Goal: Task Accomplishment & Management: Use online tool/utility

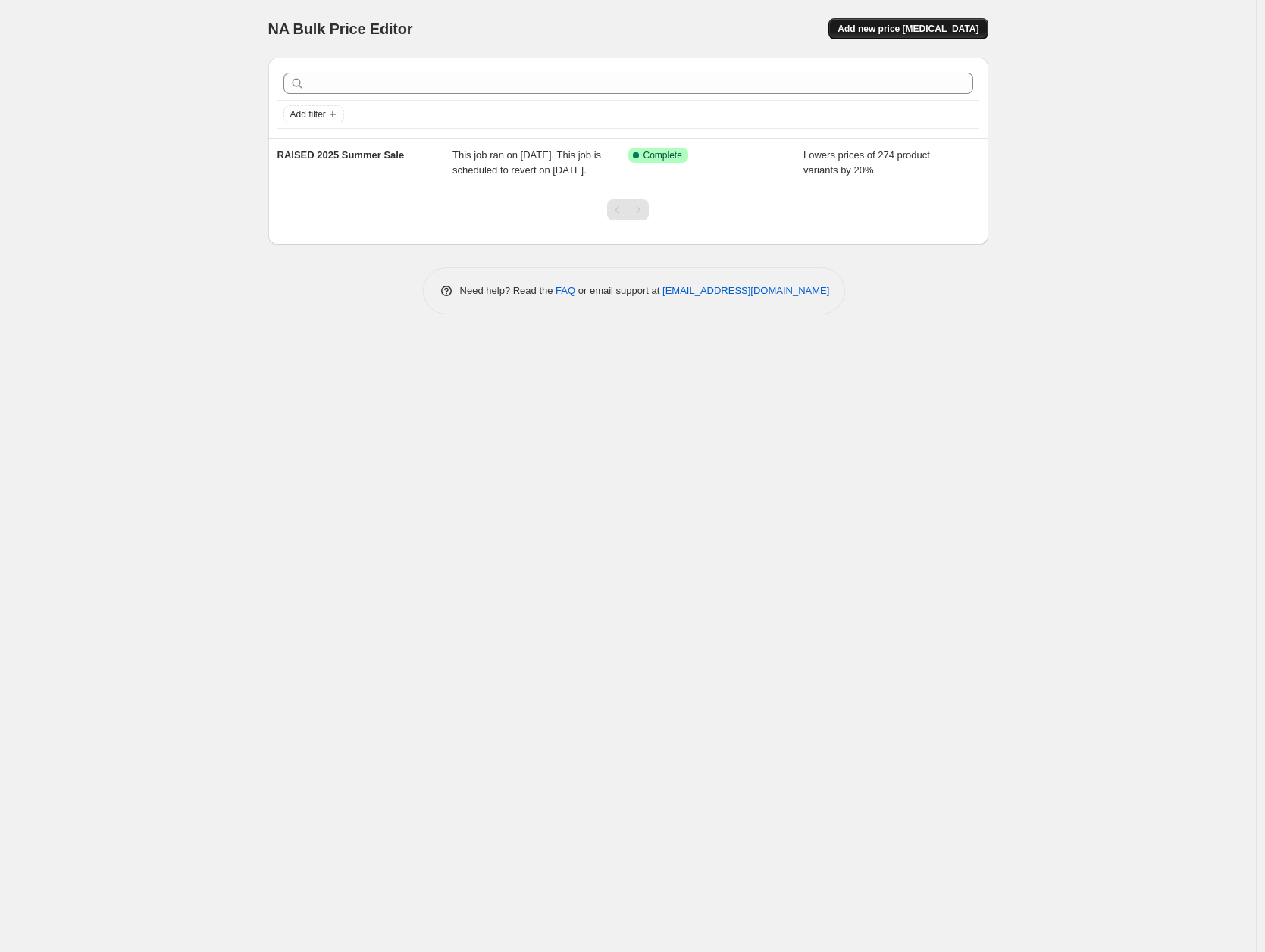
click at [886, 27] on span "Add new price [MEDICAL_DATA]" at bounding box center [907, 29] width 141 height 12
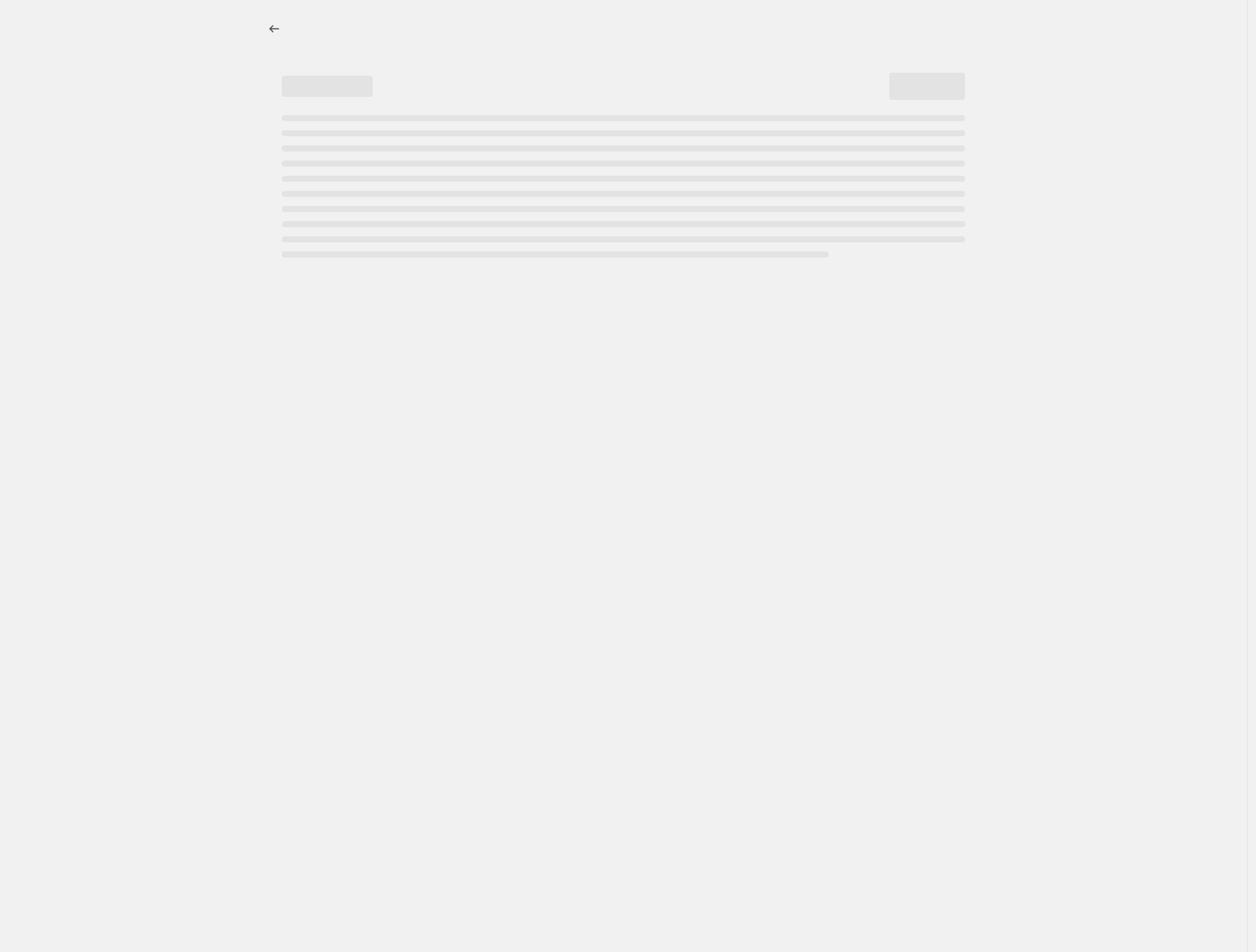
select select "percentage"
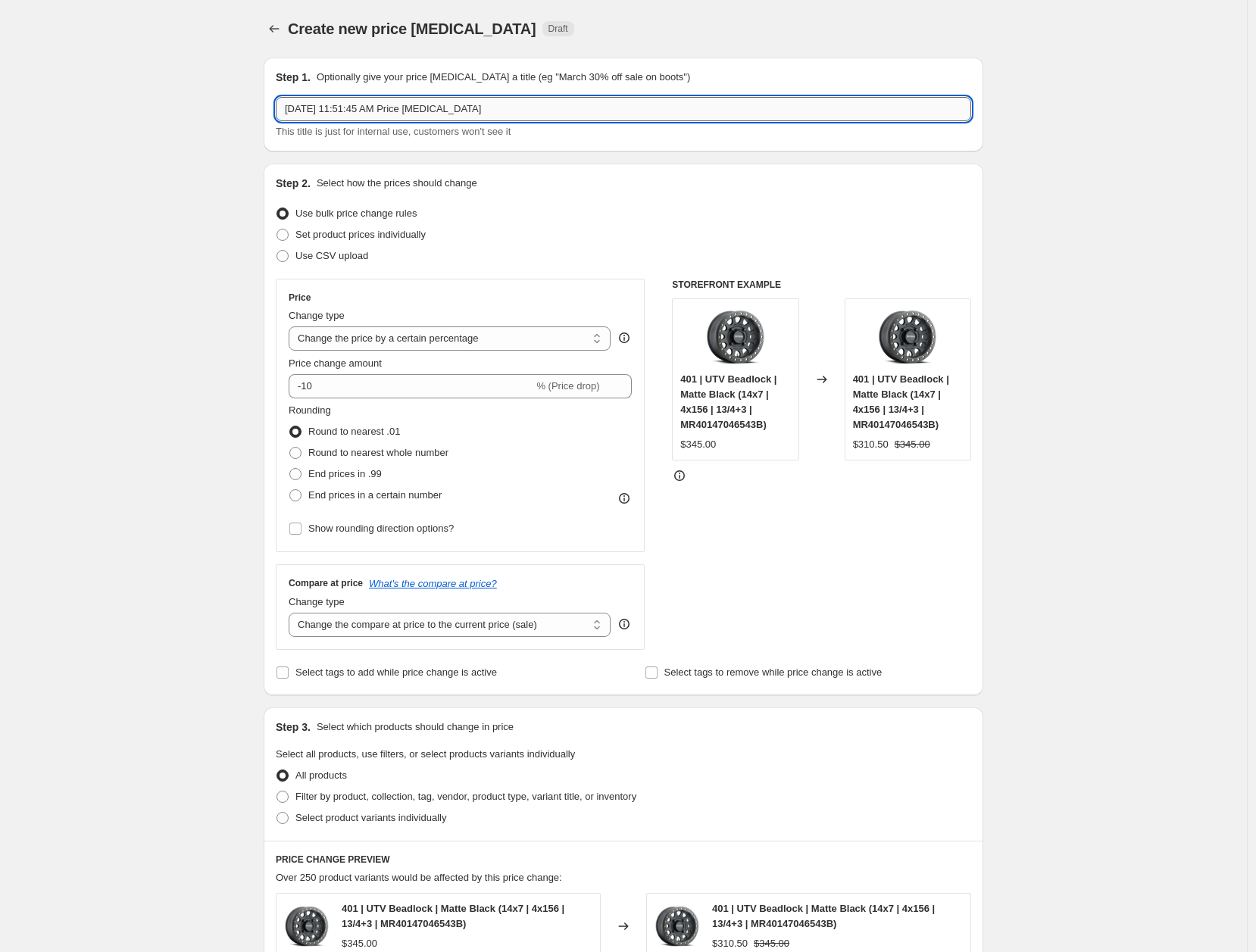
click at [582, 102] on input "[DATE] 11:51:45 AM Price [MEDICAL_DATA]" at bounding box center [623, 109] width 695 height 24
type input "15th off - Aug - Dusty Times"
click at [501, 338] on select "Change the price to a certain amount Change the price by a certain amount Chang…" at bounding box center [449, 338] width 322 height 24
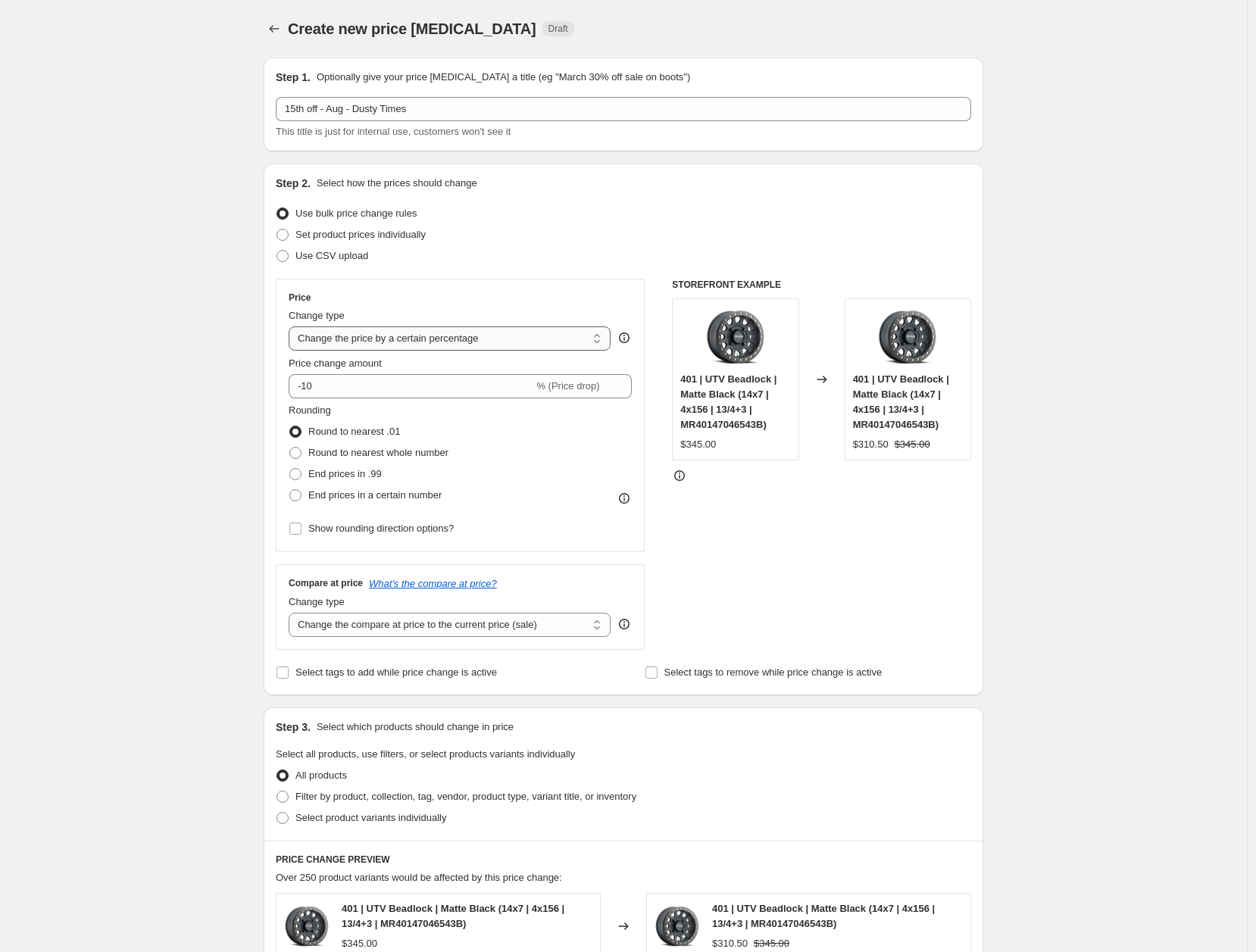
select select "by"
click at [292, 327] on select "Change the price to a certain amount Change the price by a certain amount Chang…" at bounding box center [449, 338] width 322 height 24
type input "-10.00"
click at [398, 388] on input "-10.00" at bounding box center [426, 386] width 237 height 24
type input "-15.00"
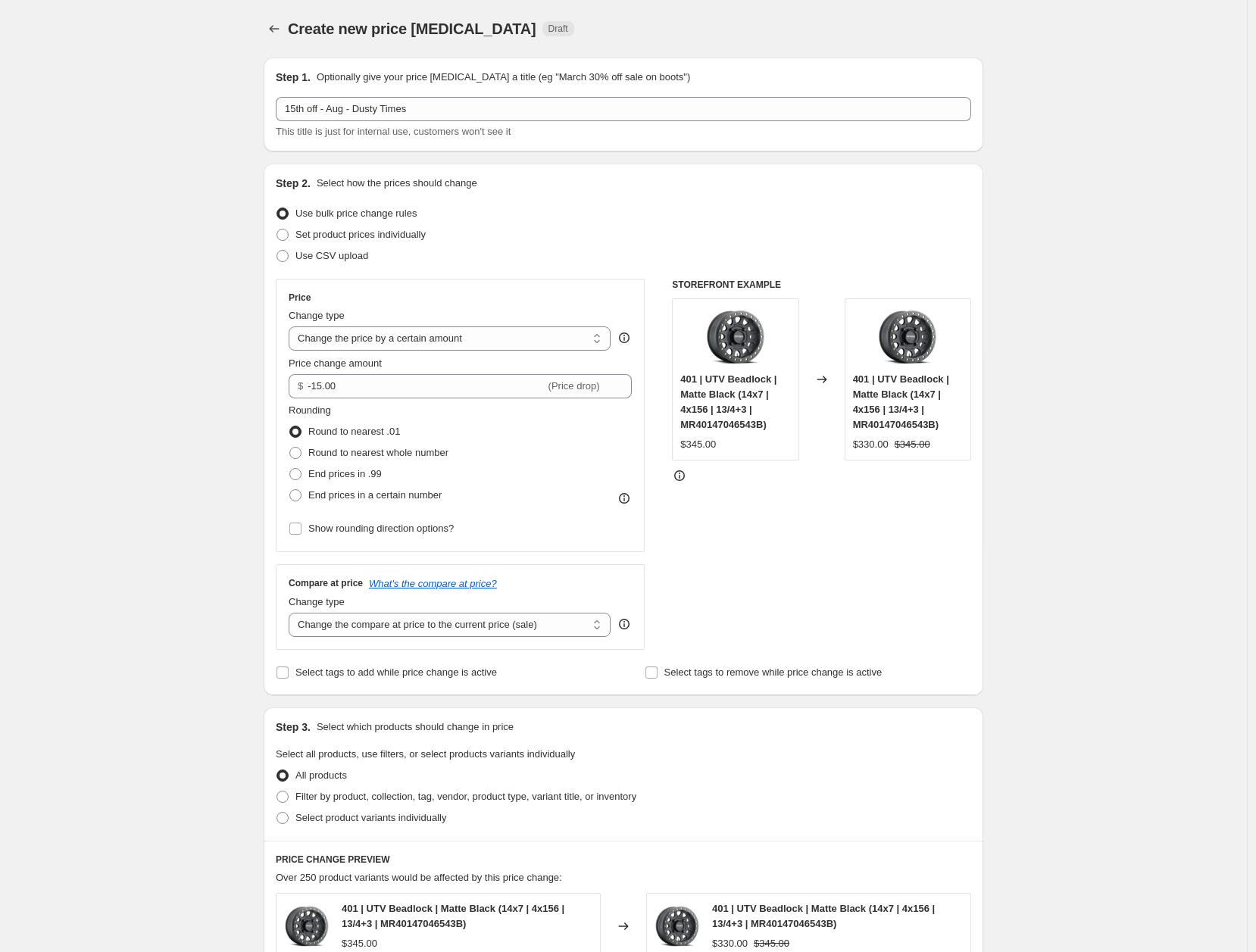
click at [189, 597] on div "Create new price [MEDICAL_DATA]. This page is ready Create new price [MEDICAL_D…" at bounding box center [623, 769] width 1247 height 1539
click at [654, 673] on input "Select tags to remove while price change is active" at bounding box center [651, 672] width 12 height 12
checkbox input "true"
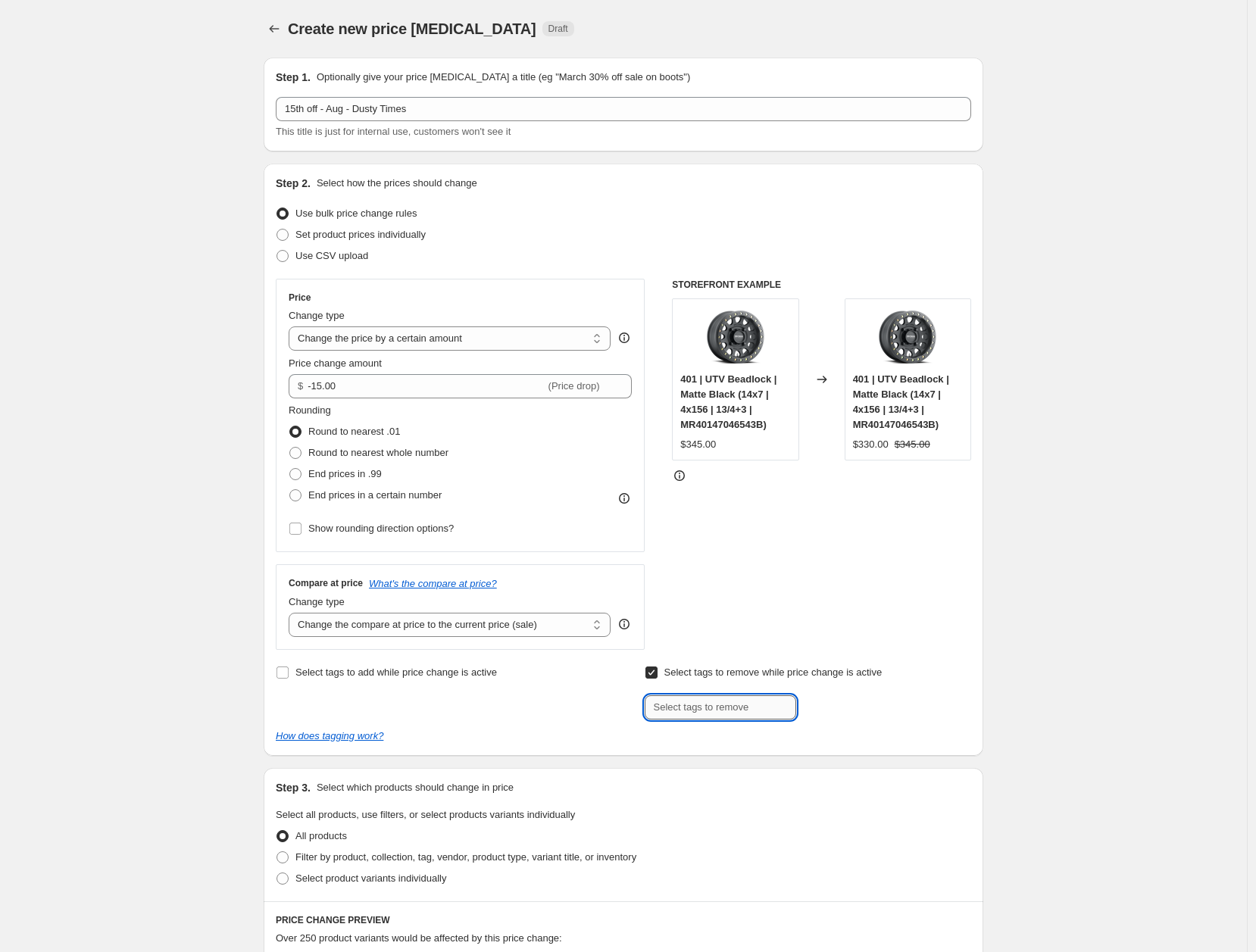
click at [730, 714] on input "text" at bounding box center [720, 707] width 151 height 24
type input "INF Discounts"
click at [842, 713] on button "Add INF Discount..." at bounding box center [851, 706] width 102 height 21
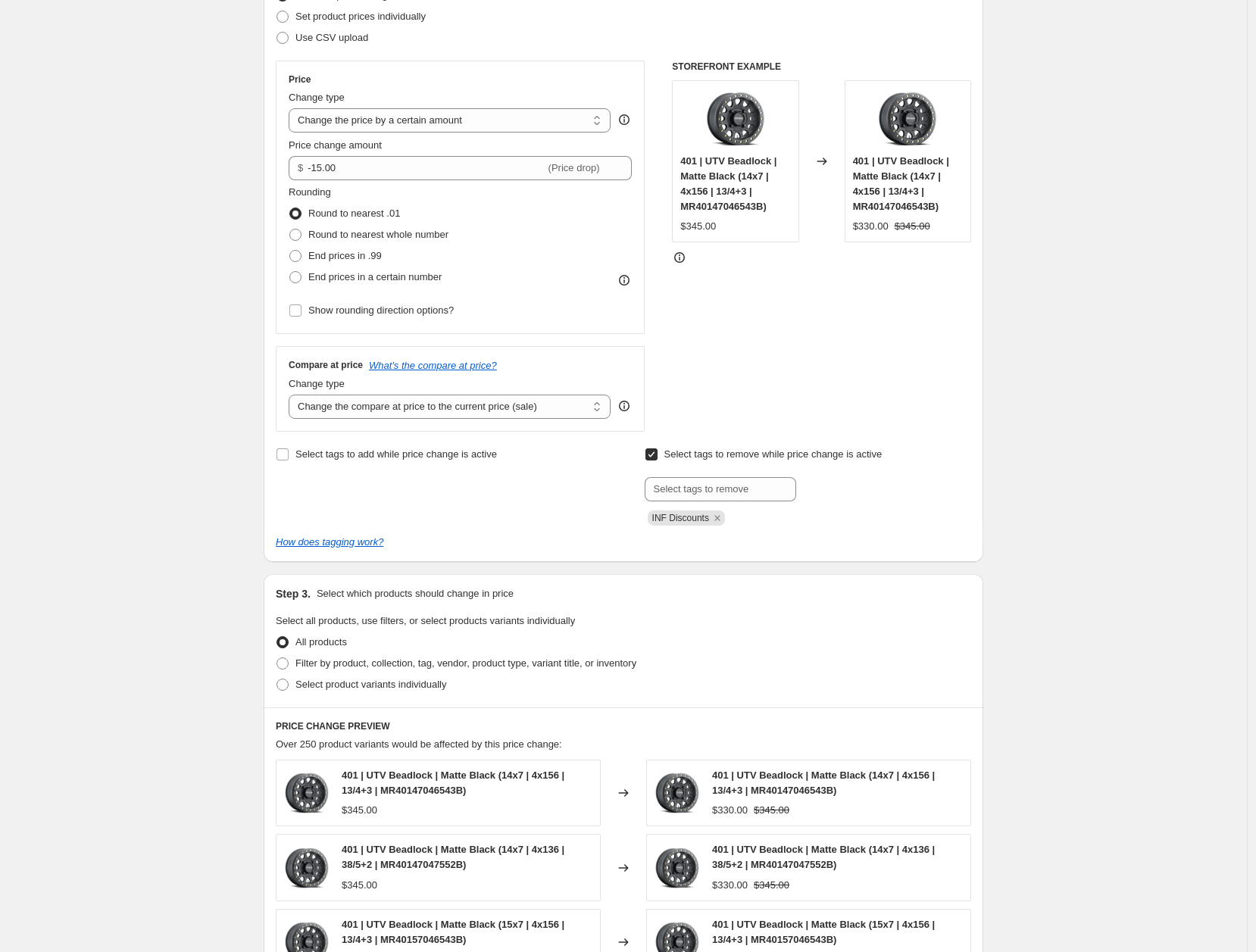
scroll to position [374, 0]
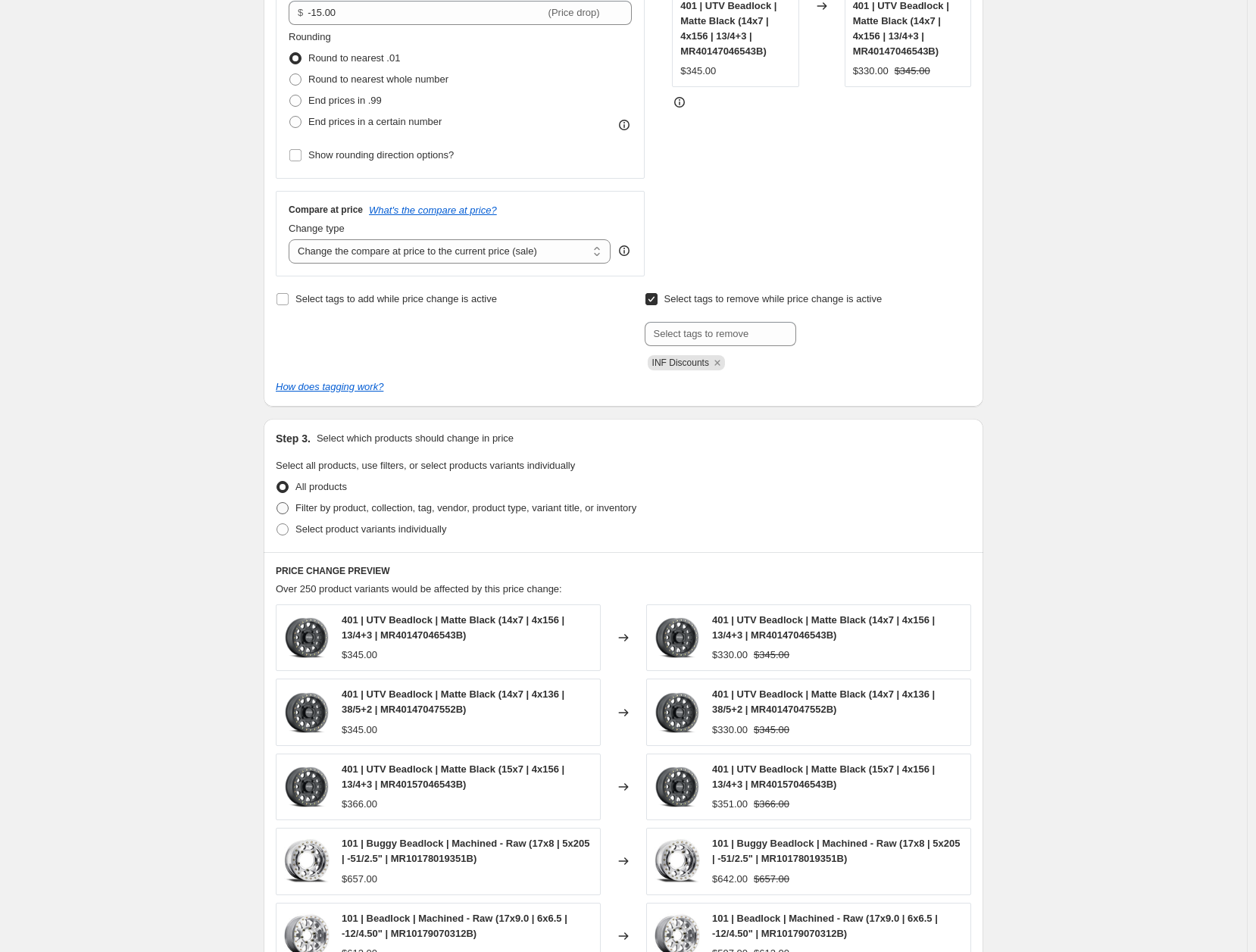
click at [398, 509] on span "Filter by product, collection, tag, vendor, product type, variant title, or inv…" at bounding box center [466, 508] width 341 height 12
click at [277, 503] on input "Filter by product, collection, tag, vendor, product type, variant title, or inv…" at bounding box center [277, 502] width 1 height 1
radio input "true"
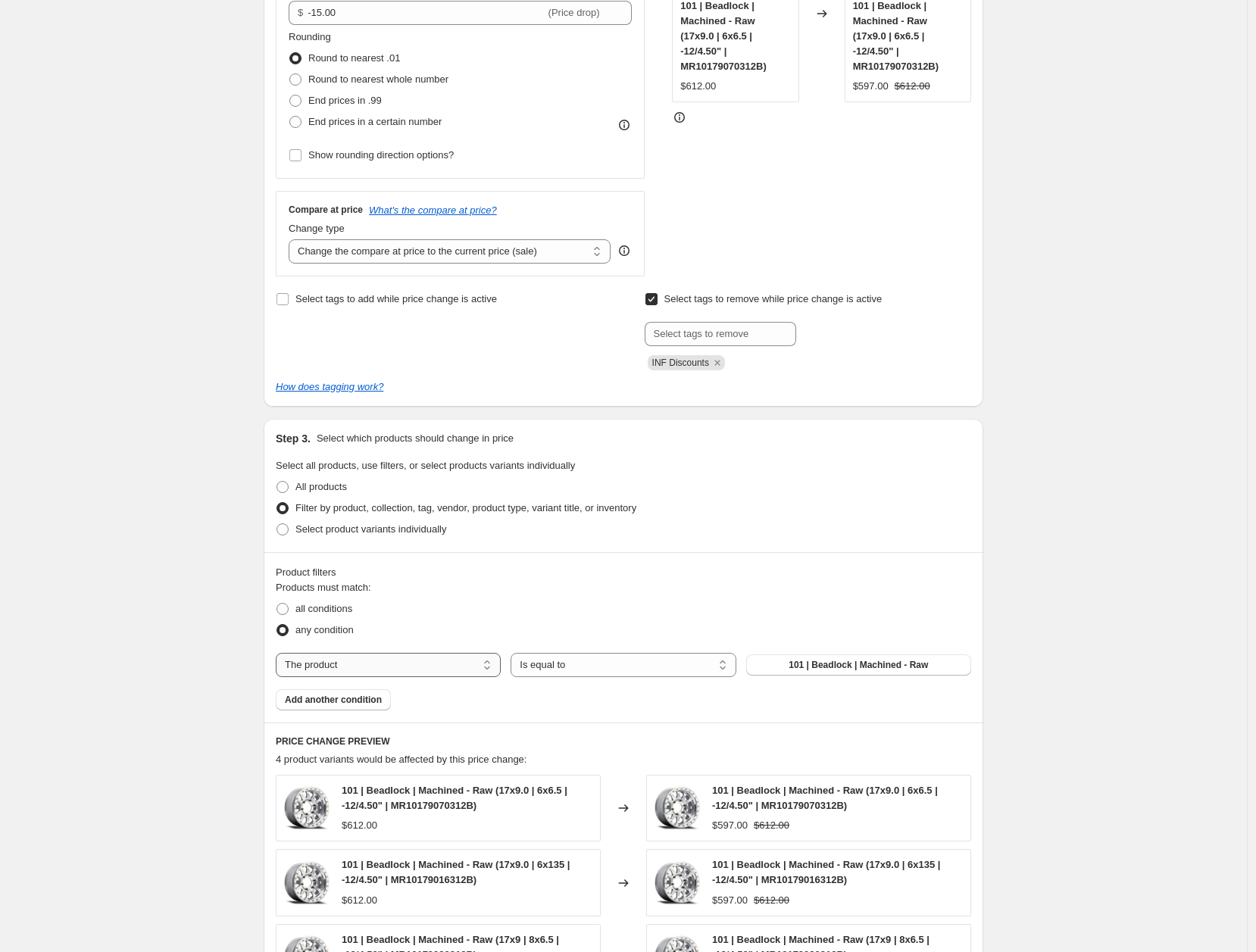
click at [387, 665] on select "The product The product's collection The product's tag The product's vendor The…" at bounding box center [388, 665] width 225 height 24
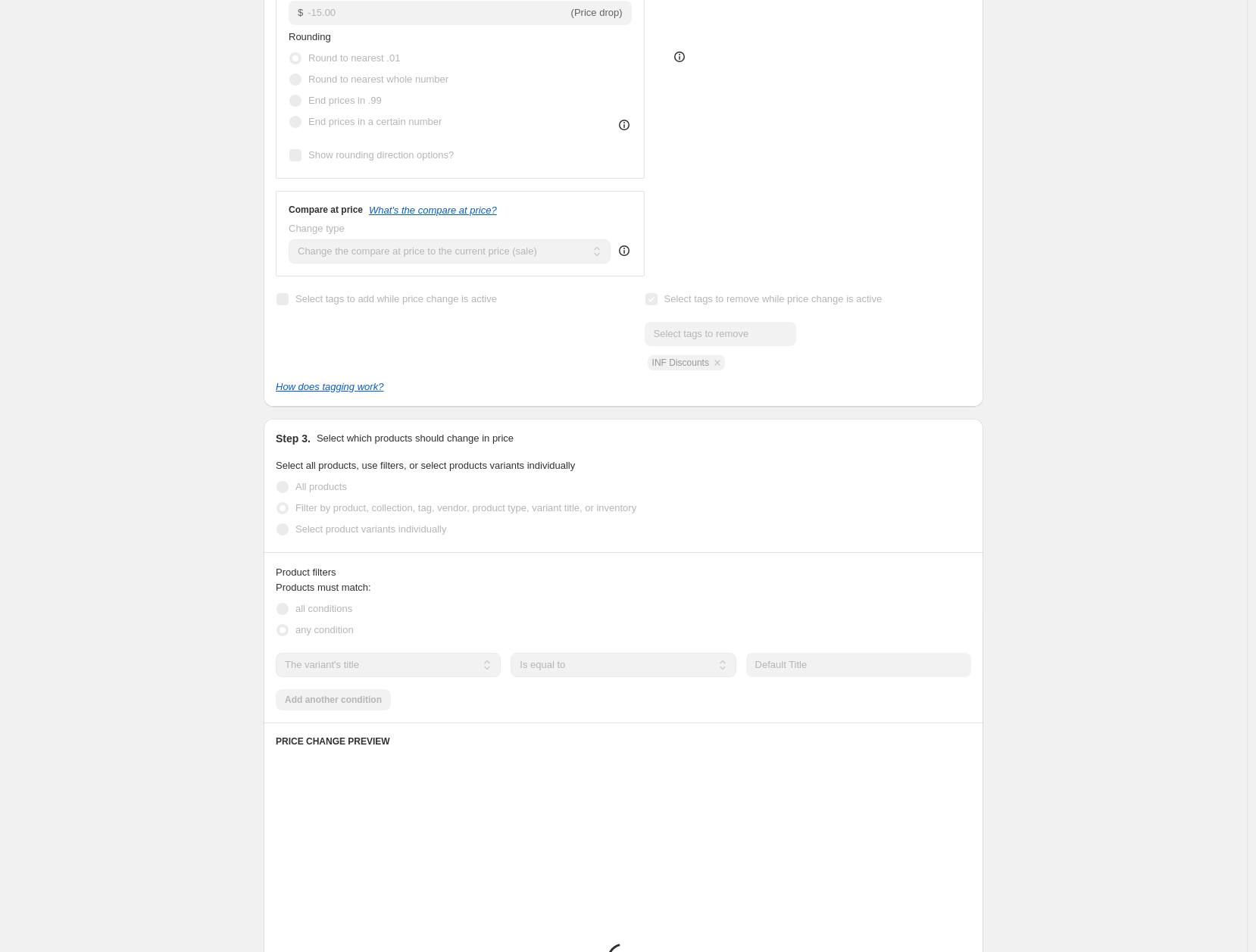
click at [378, 665] on select "The product The product's collection The product's tag The product's vendor The…" at bounding box center [388, 665] width 225 height 24
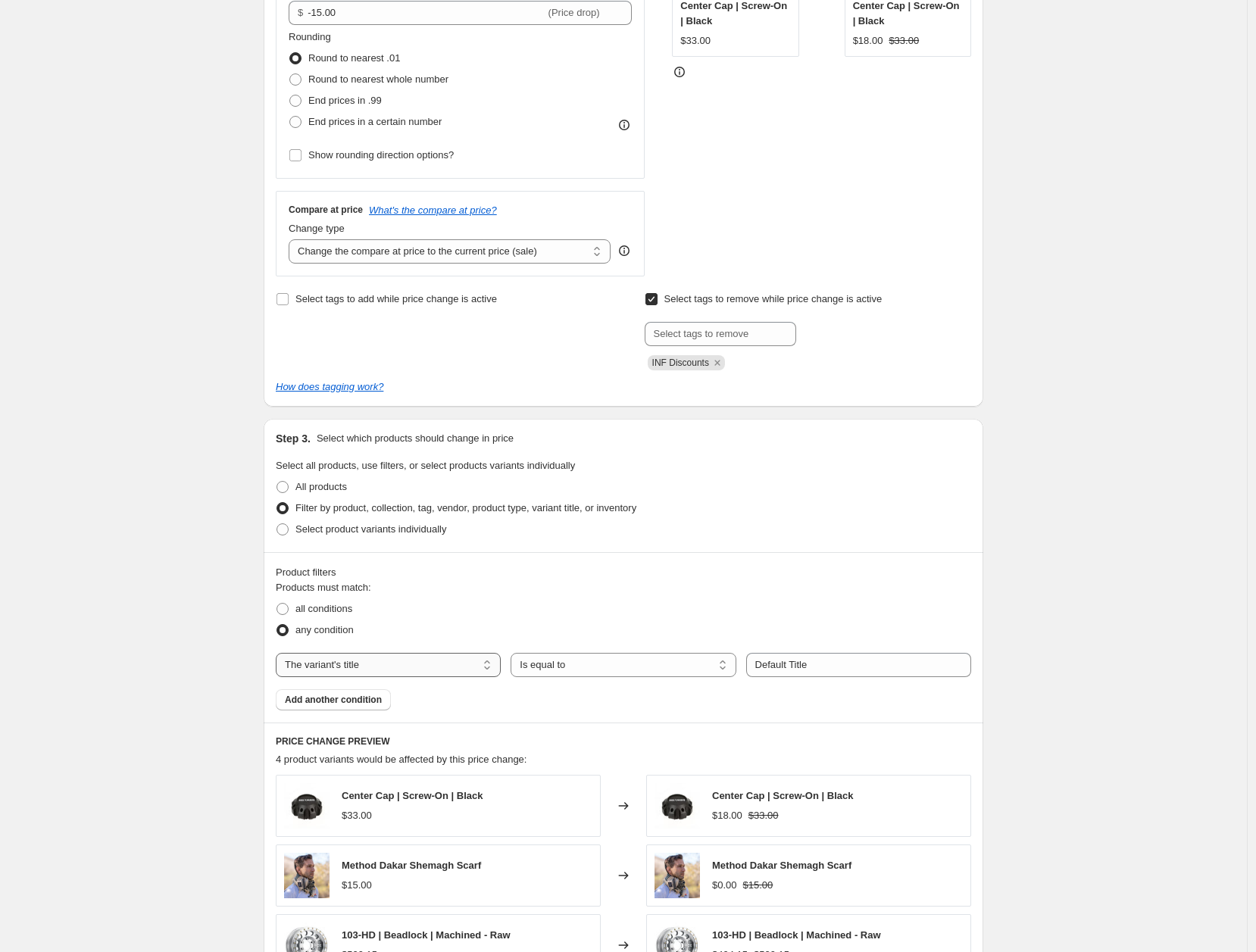
click at [377, 666] on select "The product The product's collection The product's tag The product's vendor The…" at bounding box center [388, 665] width 225 height 24
select select "collection"
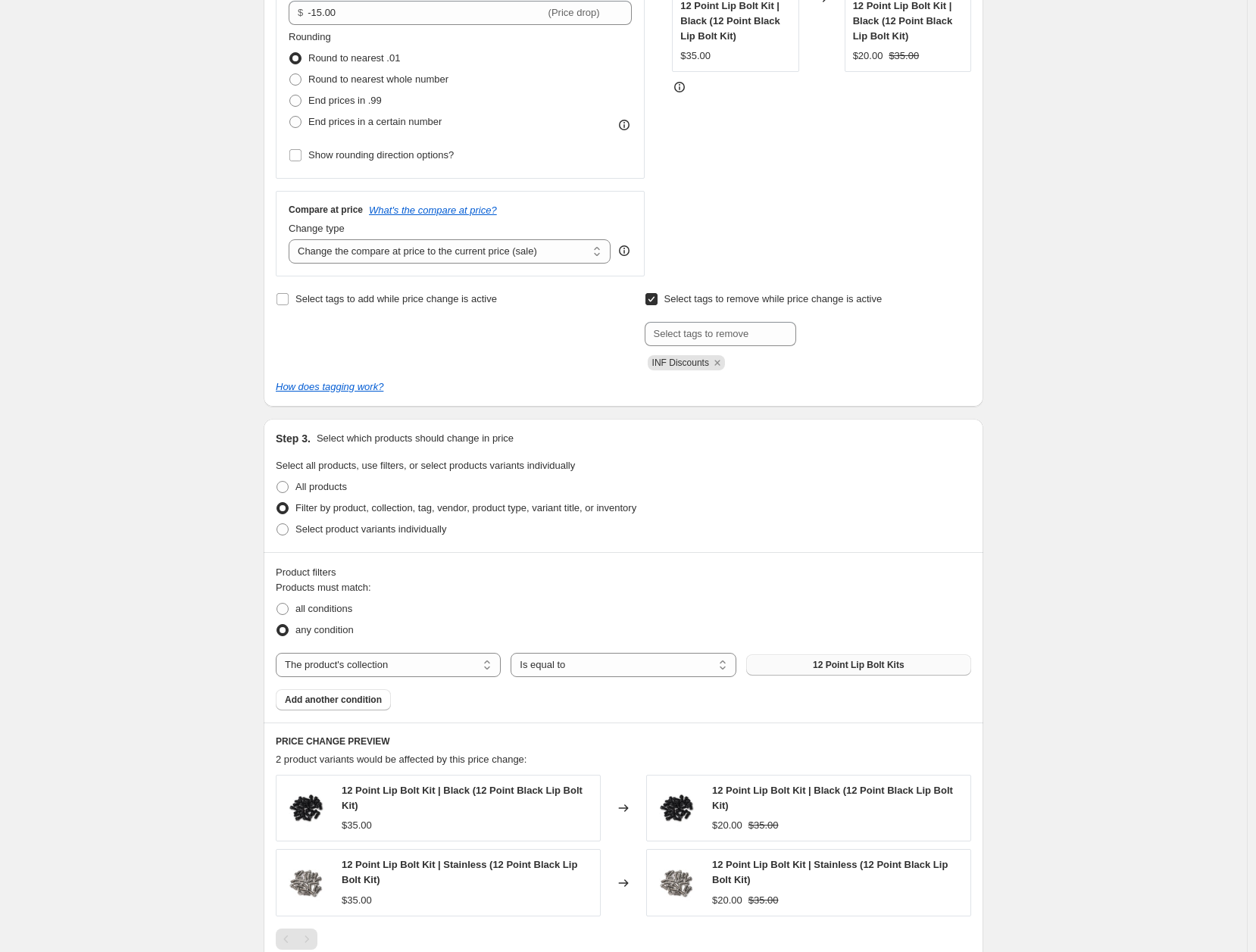
click at [816, 675] on button "12 Point Lip Bolt Kits" at bounding box center [858, 665] width 225 height 21
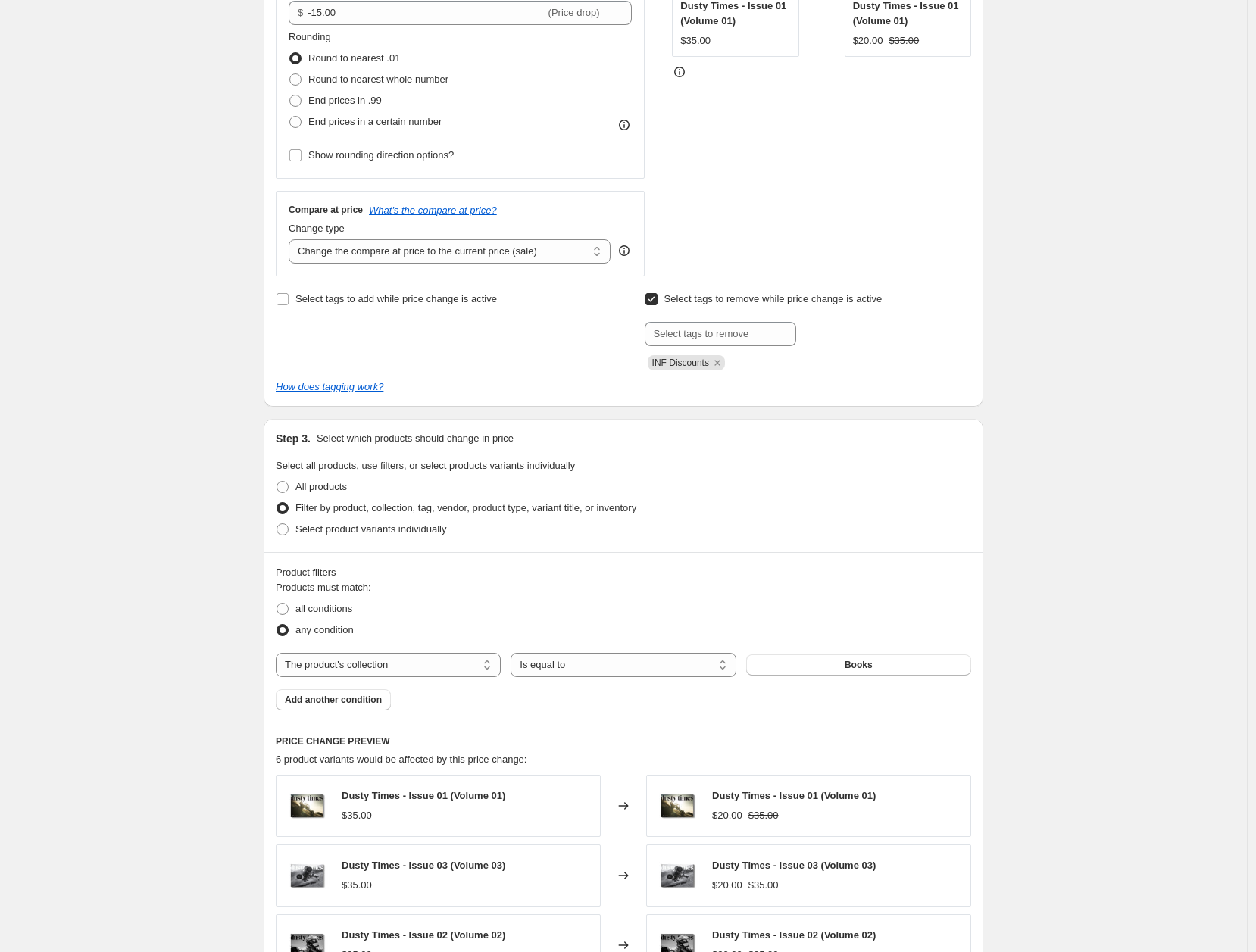
scroll to position [638, 0]
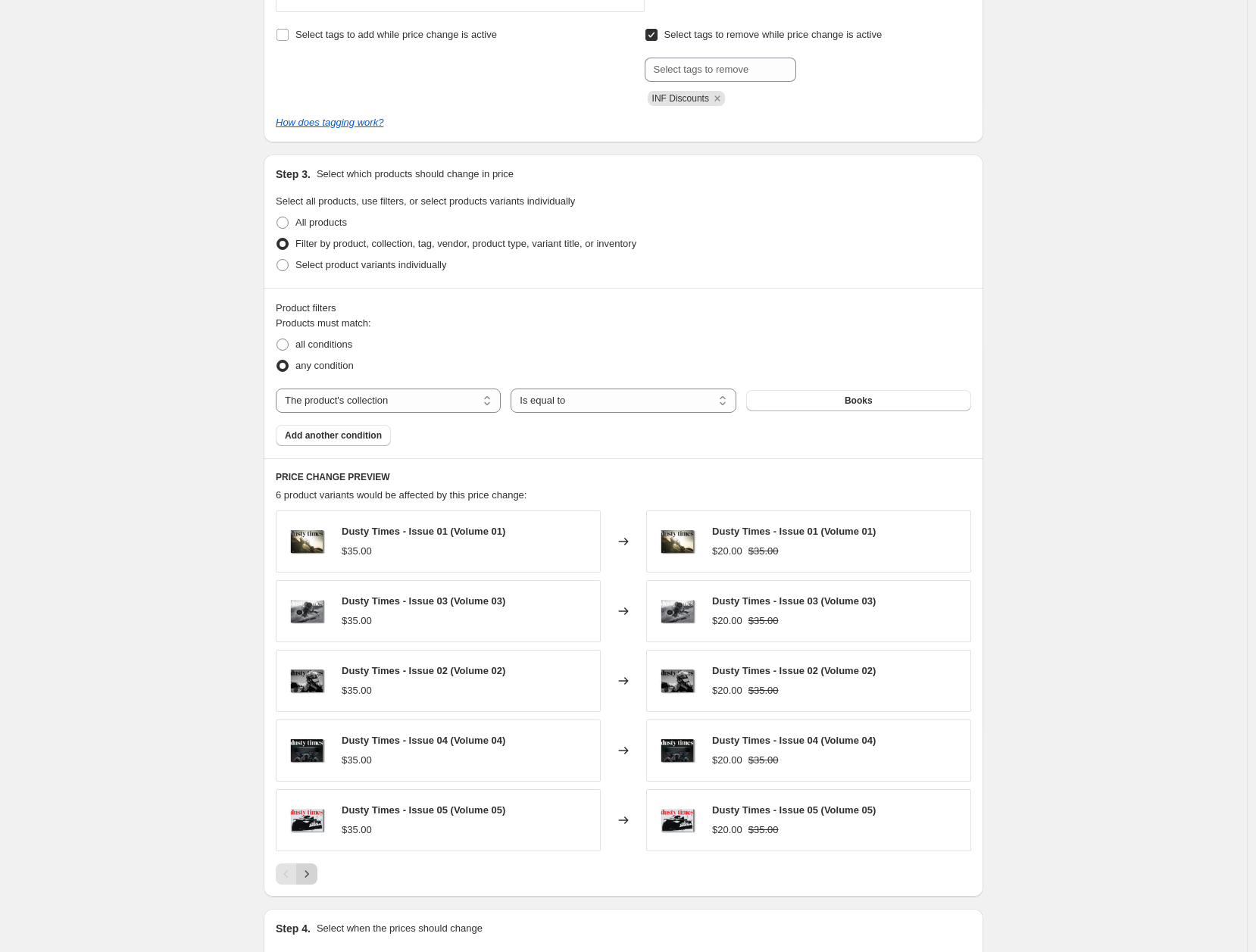
click at [313, 874] on icon "Next" at bounding box center [307, 874] width 15 height 15
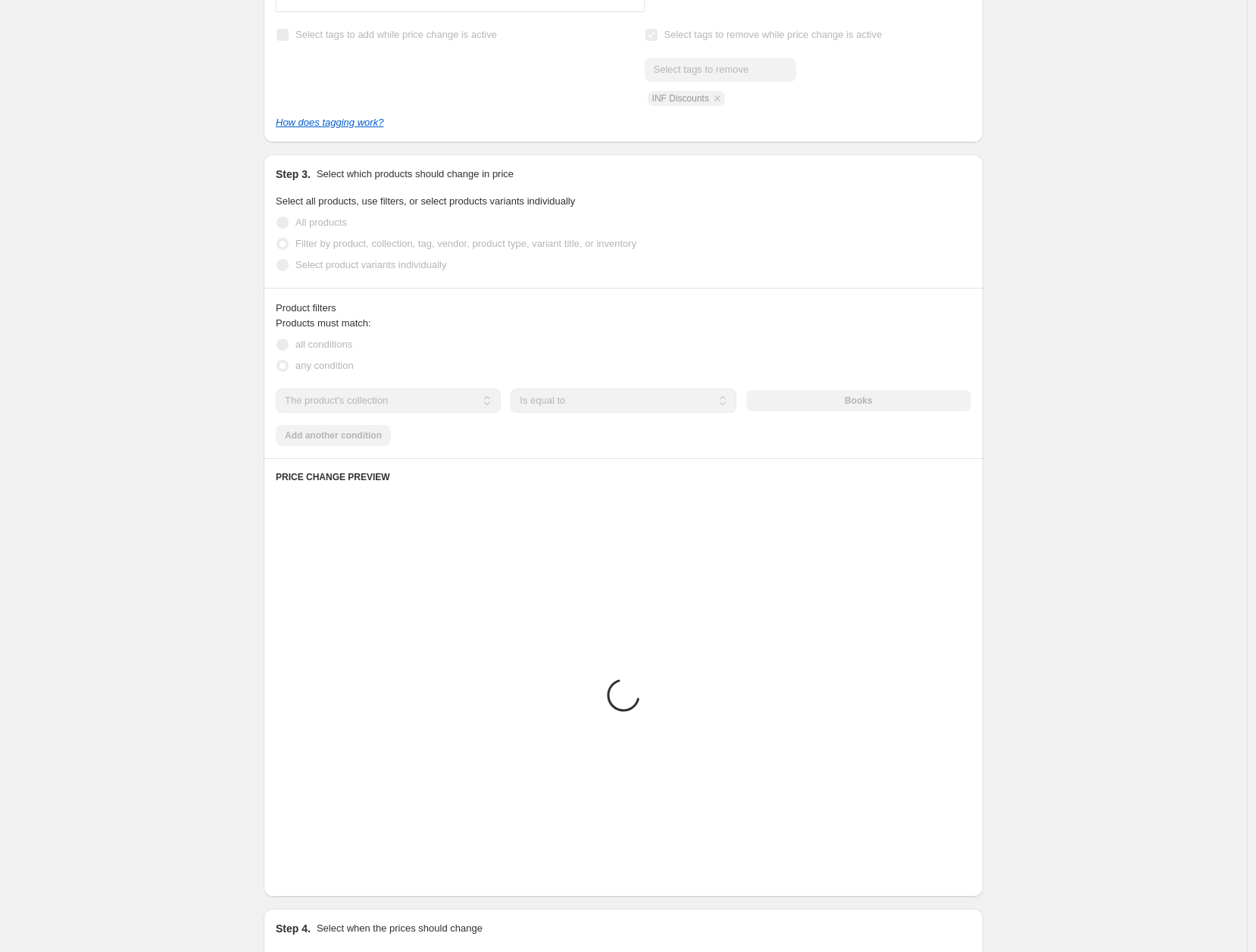
scroll to position [539, 0]
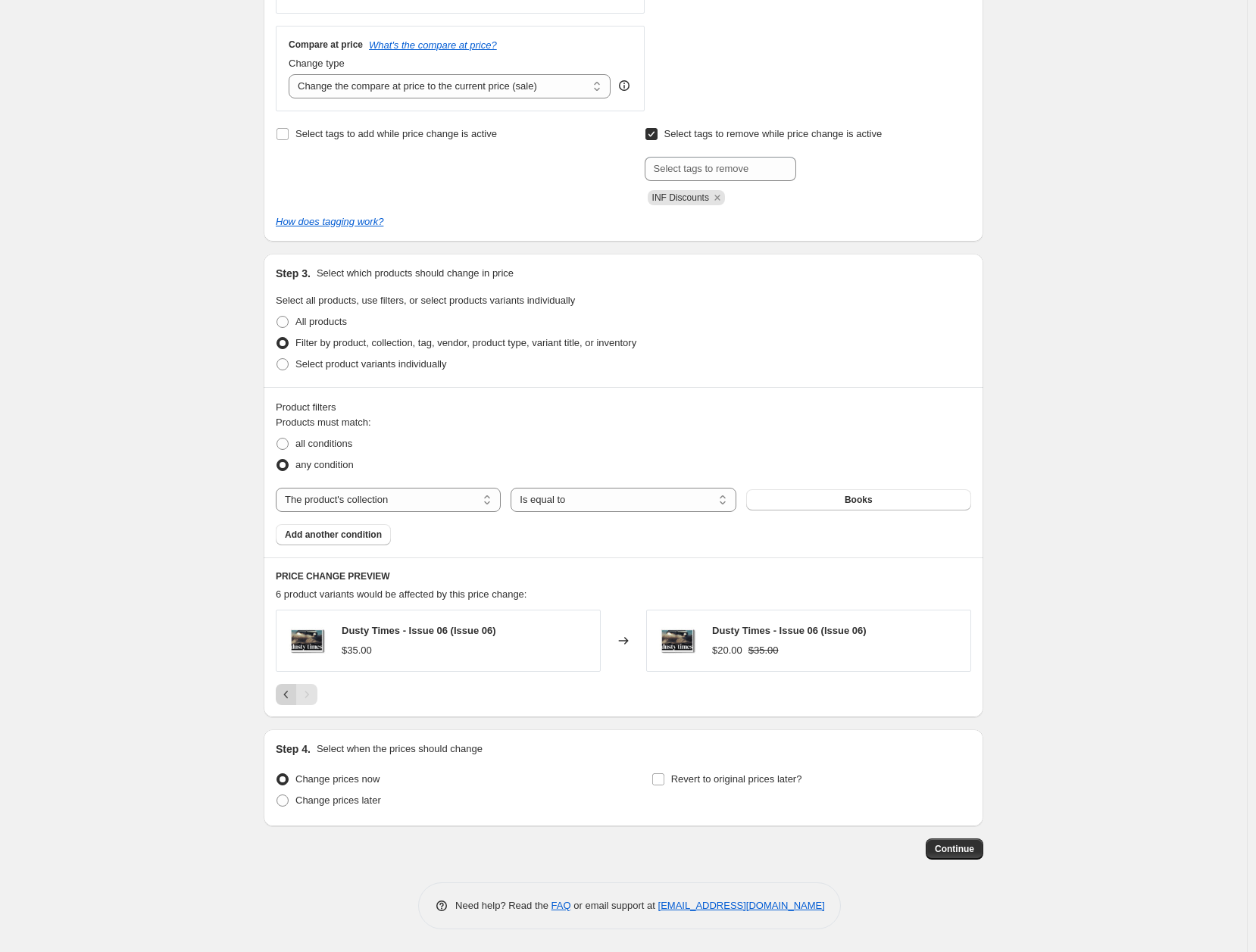
click at [291, 694] on icon "Previous" at bounding box center [286, 694] width 15 height 15
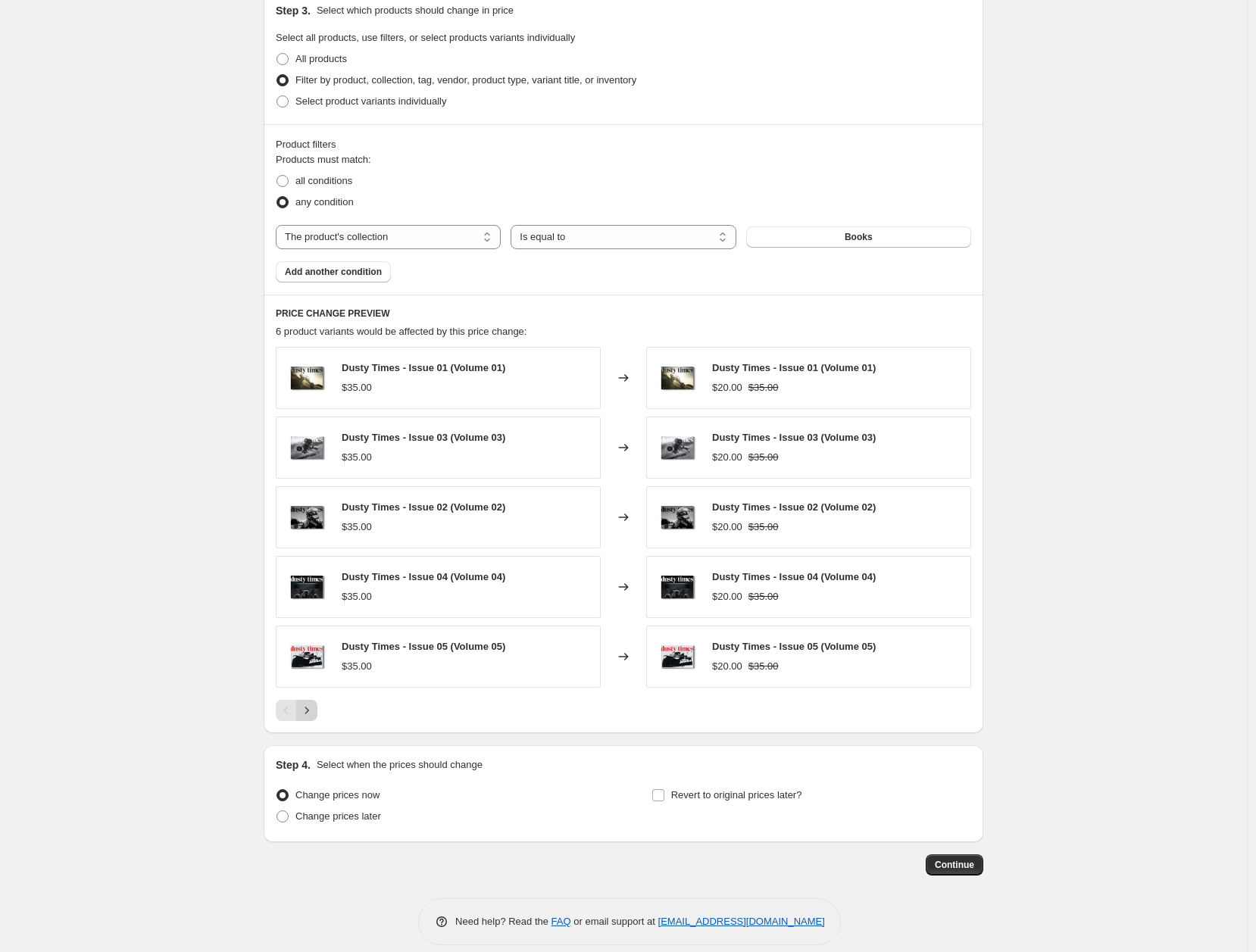
scroll to position [817, 0]
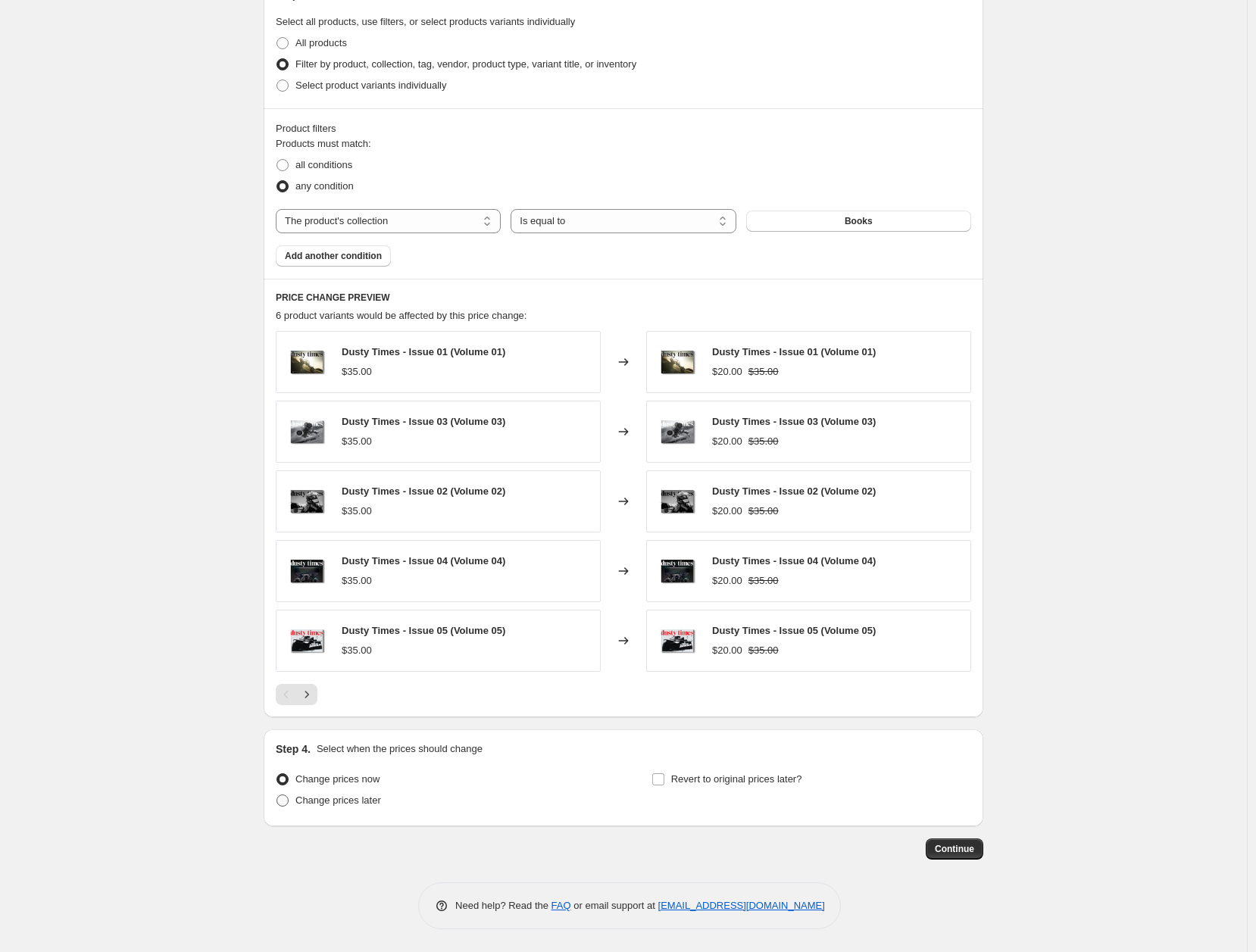
click at [356, 801] on span "Change prices later" at bounding box center [338, 801] width 86 height 12
click at [277, 796] on input "Change prices later" at bounding box center [277, 795] width 1 height 1
radio input "true"
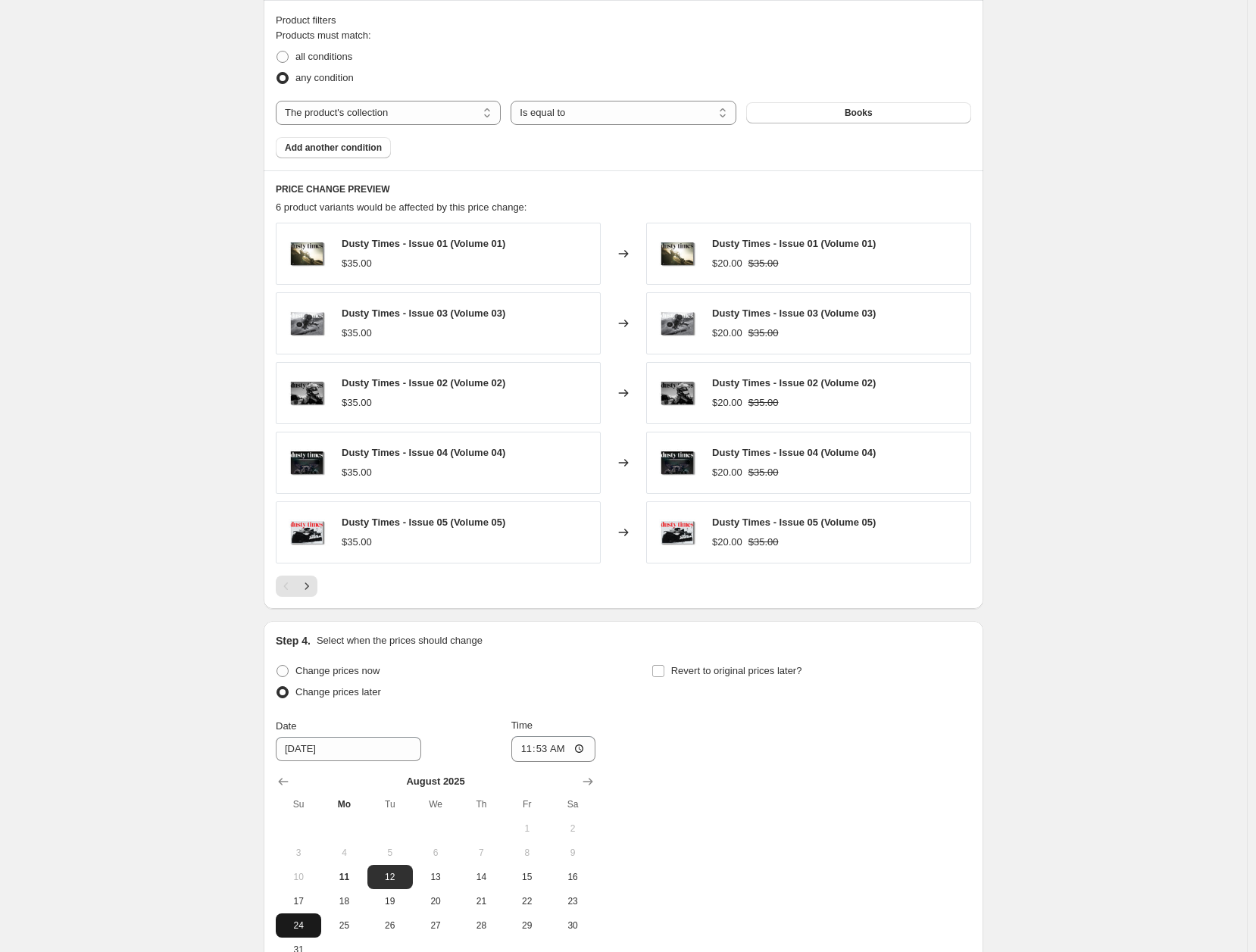
scroll to position [1082, 0]
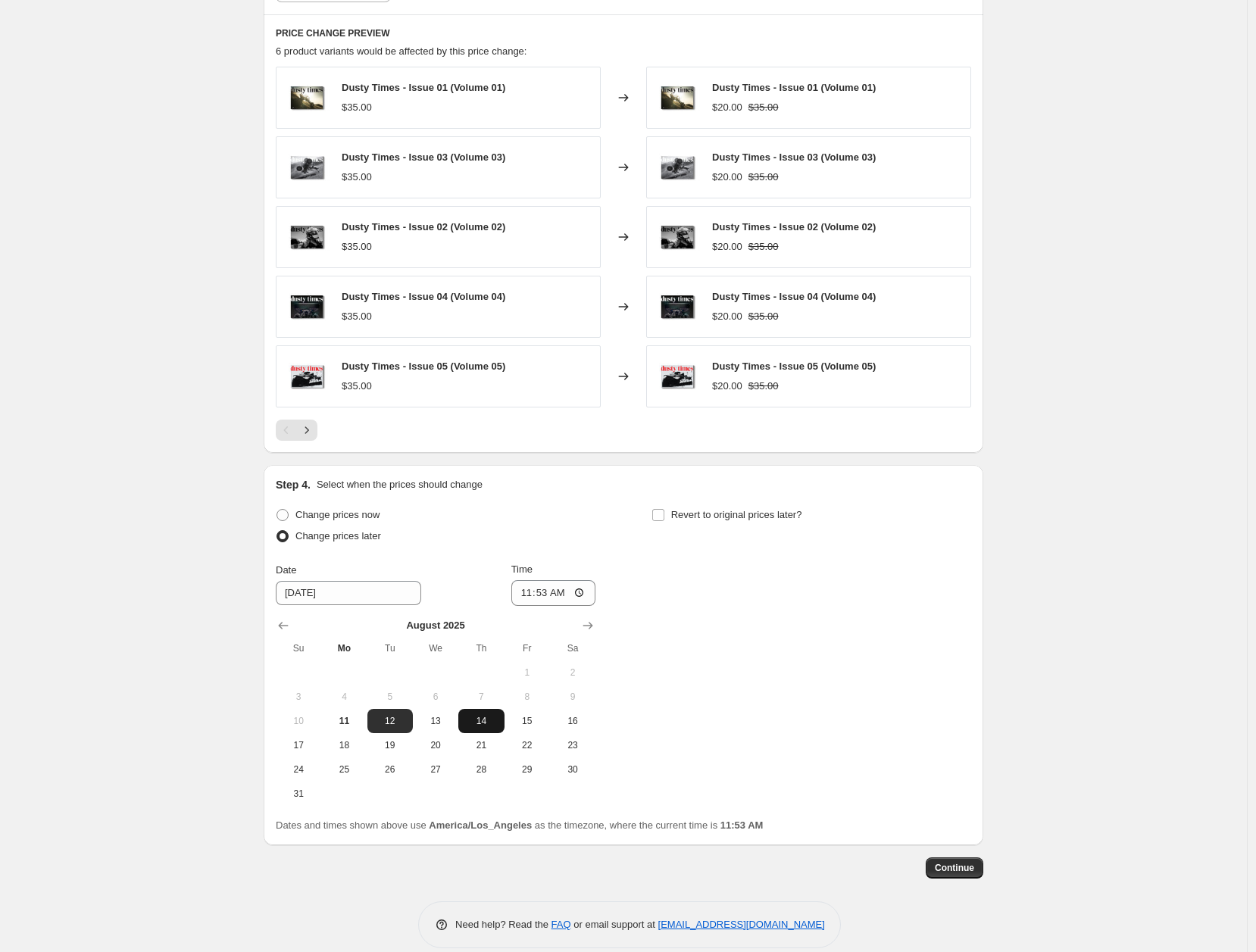
click at [502, 721] on button "14" at bounding box center [481, 721] width 45 height 24
type input "[DATE]"
click at [540, 593] on input "11:53" at bounding box center [553, 592] width 85 height 26
drag, startPoint x: 540, startPoint y: 593, endPoint x: 547, endPoint y: 611, distance: 19.3
click at [541, 597] on input "11:53" at bounding box center [553, 592] width 85 height 26
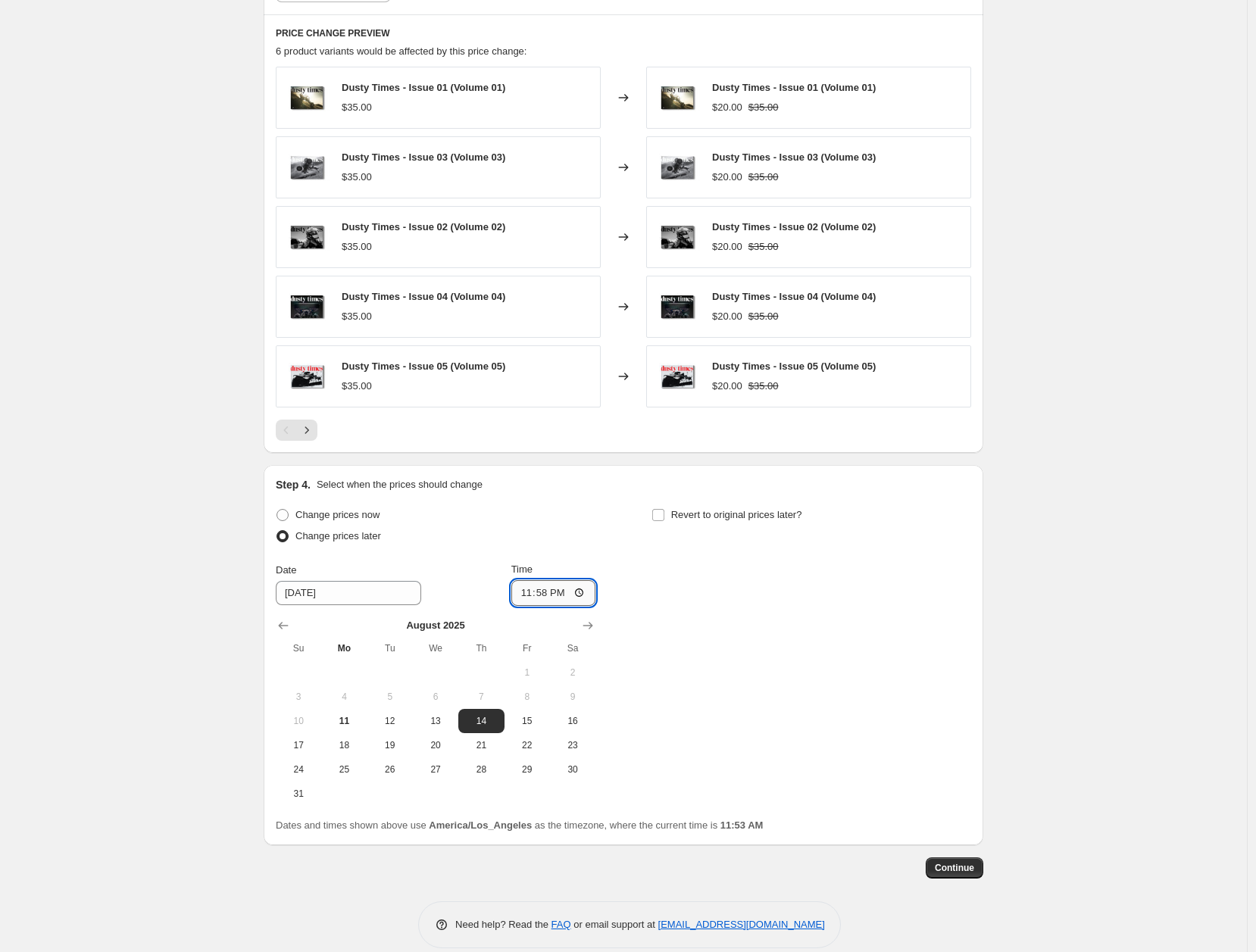
click at [525, 593] on input "23:58" at bounding box center [553, 592] width 85 height 26
type input "22:00"
click at [565, 721] on span "16" at bounding box center [573, 721] width 34 height 12
click at [498, 715] on span "14" at bounding box center [481, 721] width 34 height 12
type input "[DATE]"
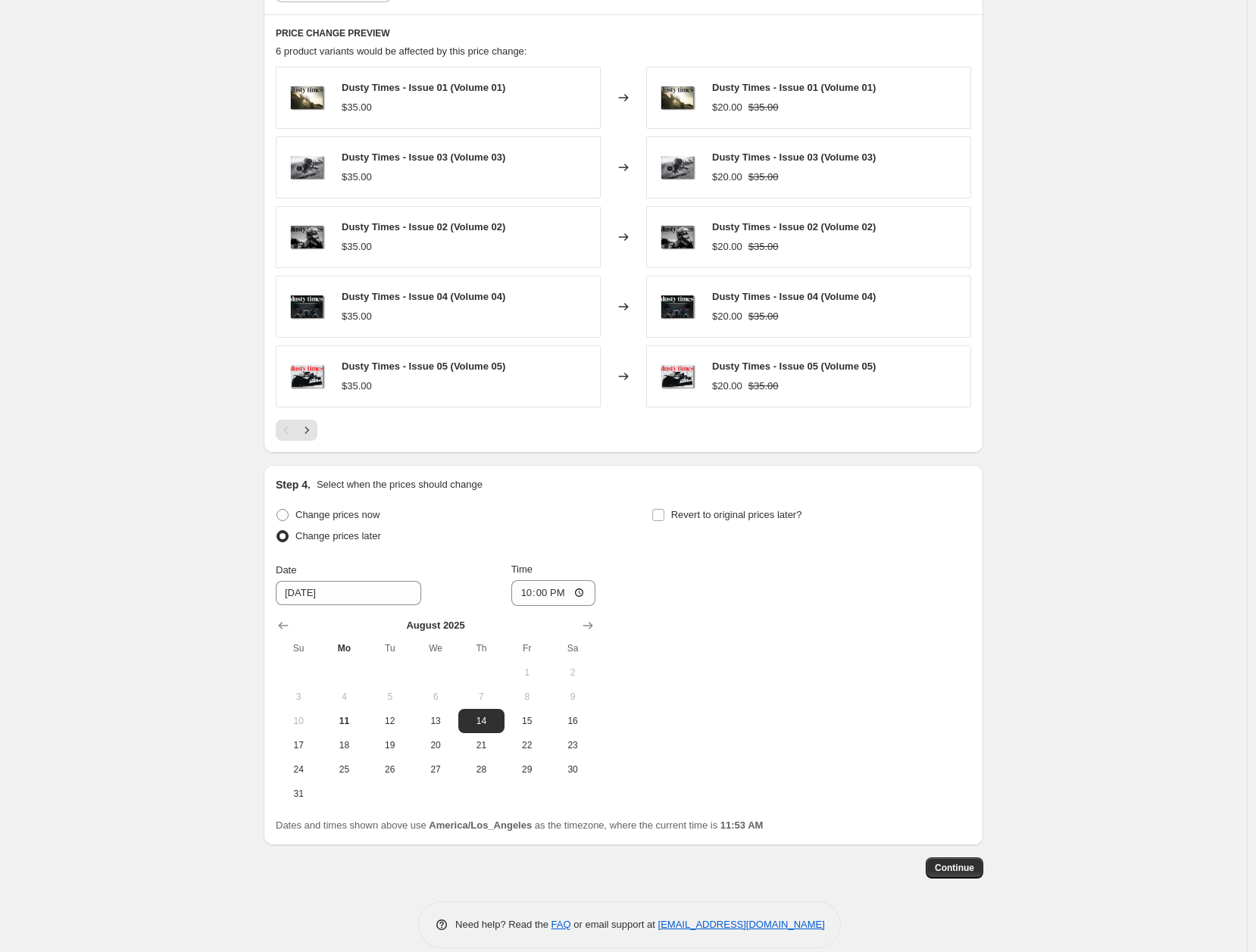
click at [708, 613] on div "Change prices now Change prices later Date [DATE] Time 22:00 [DATE] Su Mo Tu We…" at bounding box center [623, 655] width 695 height 301
click at [742, 517] on span "Revert to original prices later?" at bounding box center [737, 515] width 131 height 12
click at [664, 517] on input "Revert to original prices later?" at bounding box center [658, 515] width 12 height 12
checkbox input "true"
click at [941, 720] on span "16" at bounding box center [948, 721] width 34 height 12
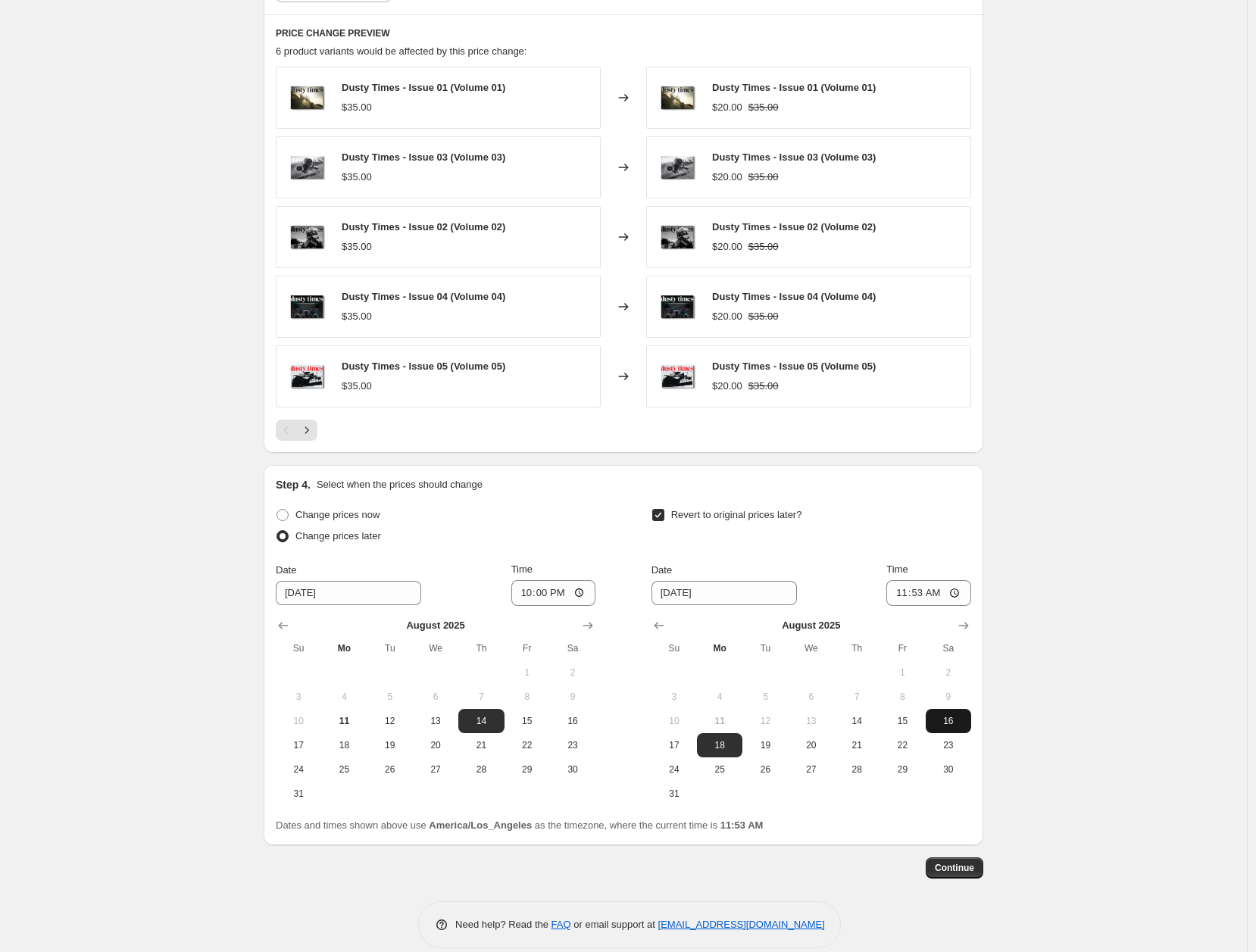
type input "[DATE]"
click at [900, 592] on input "11:53" at bounding box center [928, 592] width 85 height 26
type input "00:05"
click at [969, 871] on span "Continue" at bounding box center [955, 868] width 40 height 12
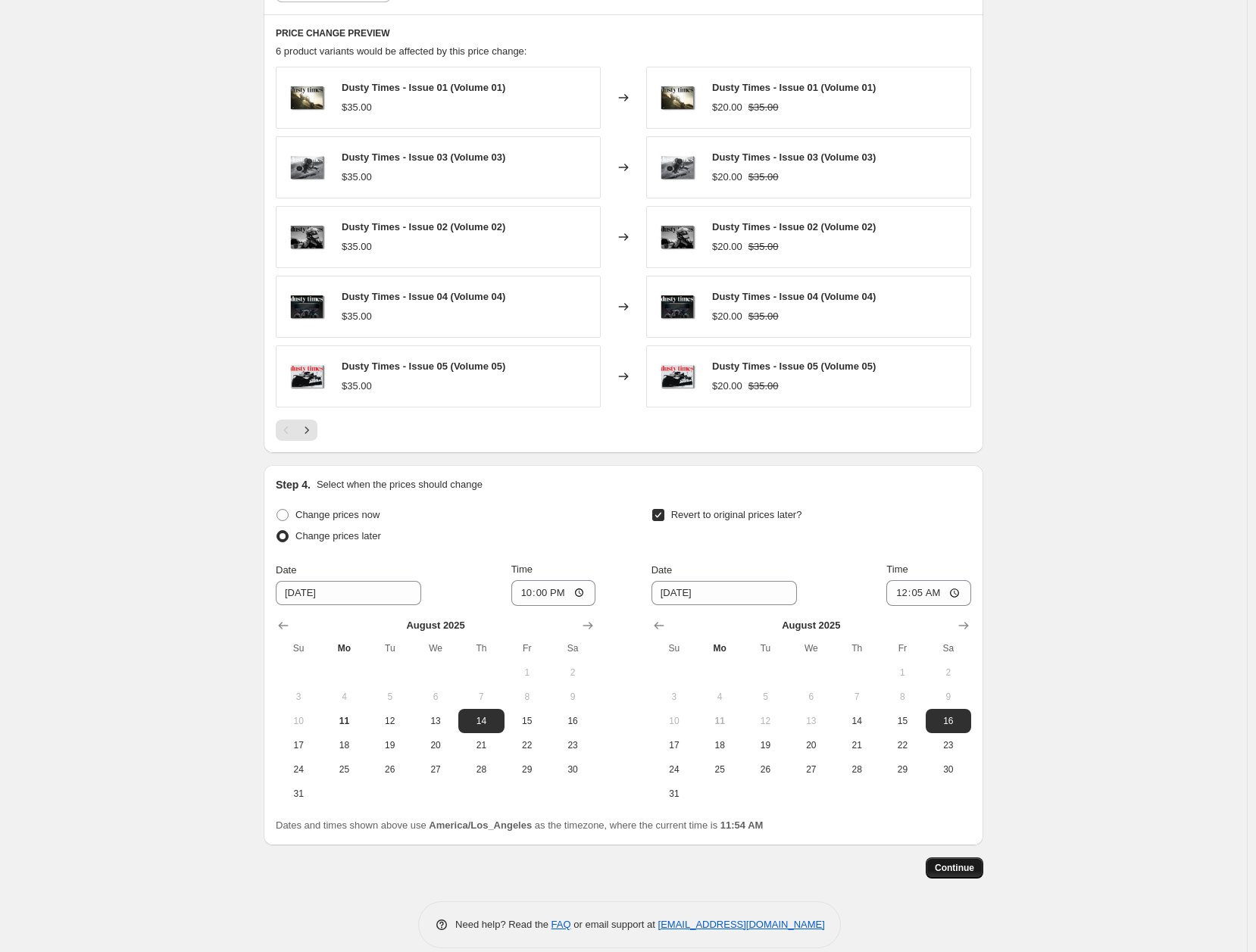
scroll to position [0, 0]
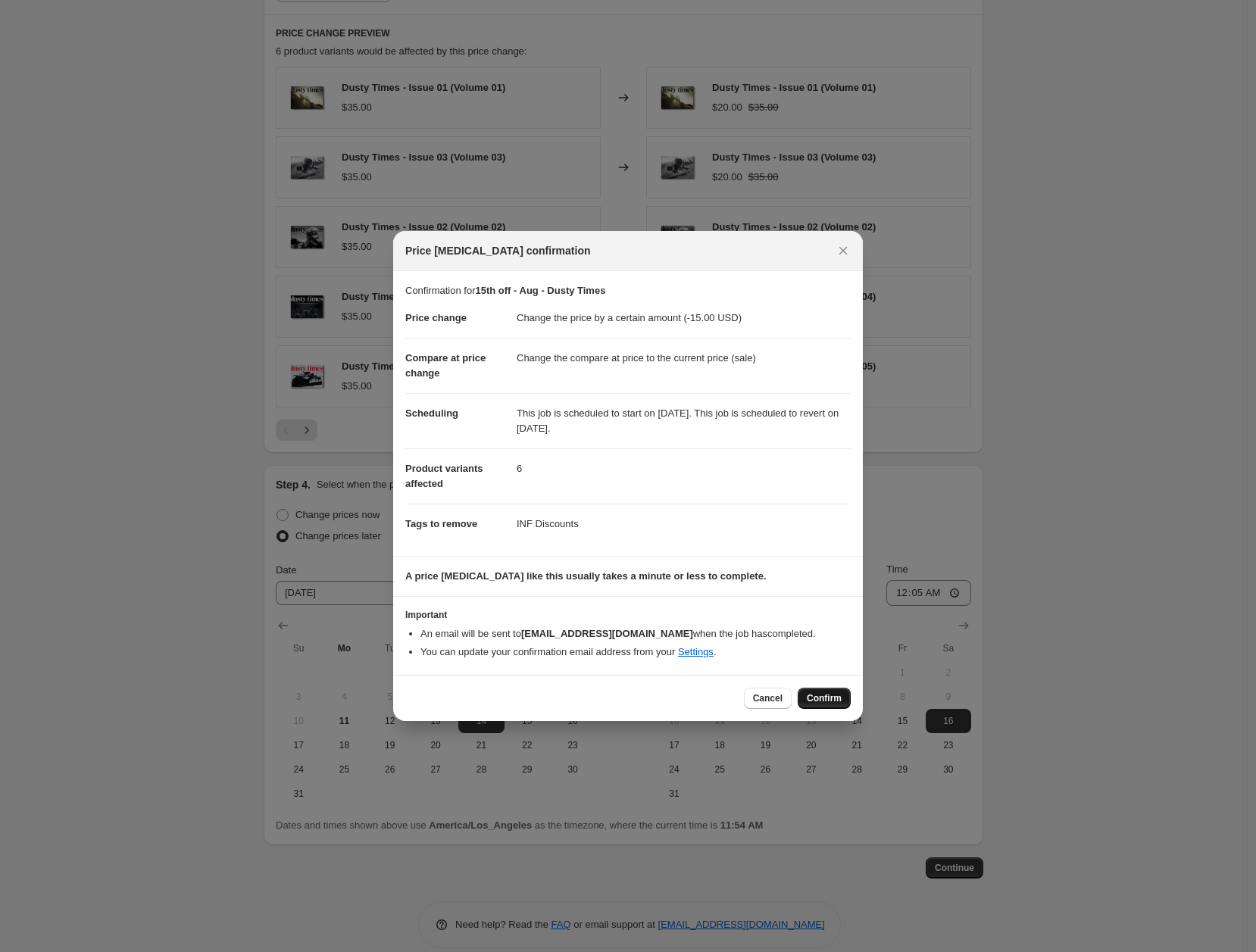
click at [827, 698] on span "Confirm" at bounding box center [824, 698] width 35 height 12
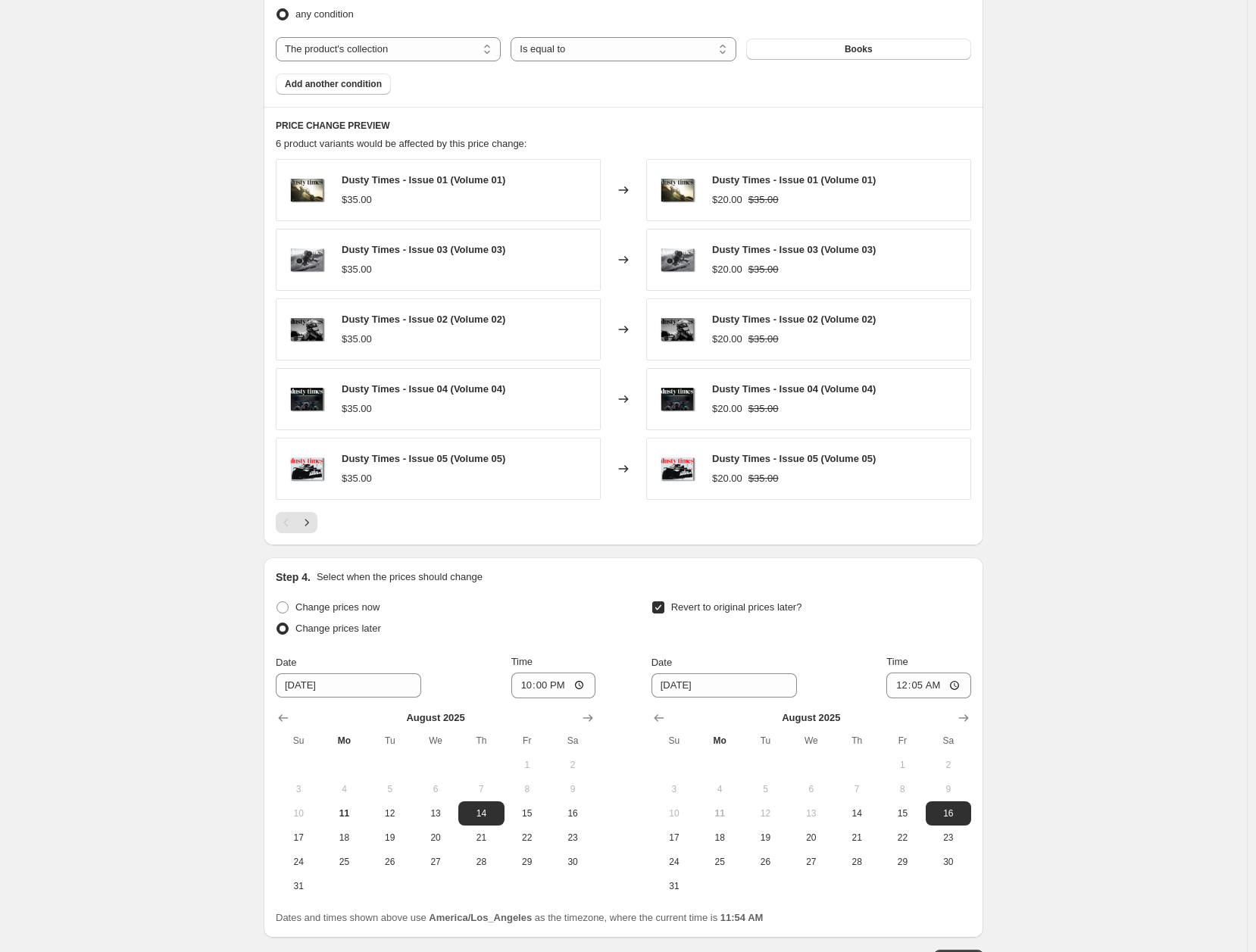
scroll to position [1193, 0]
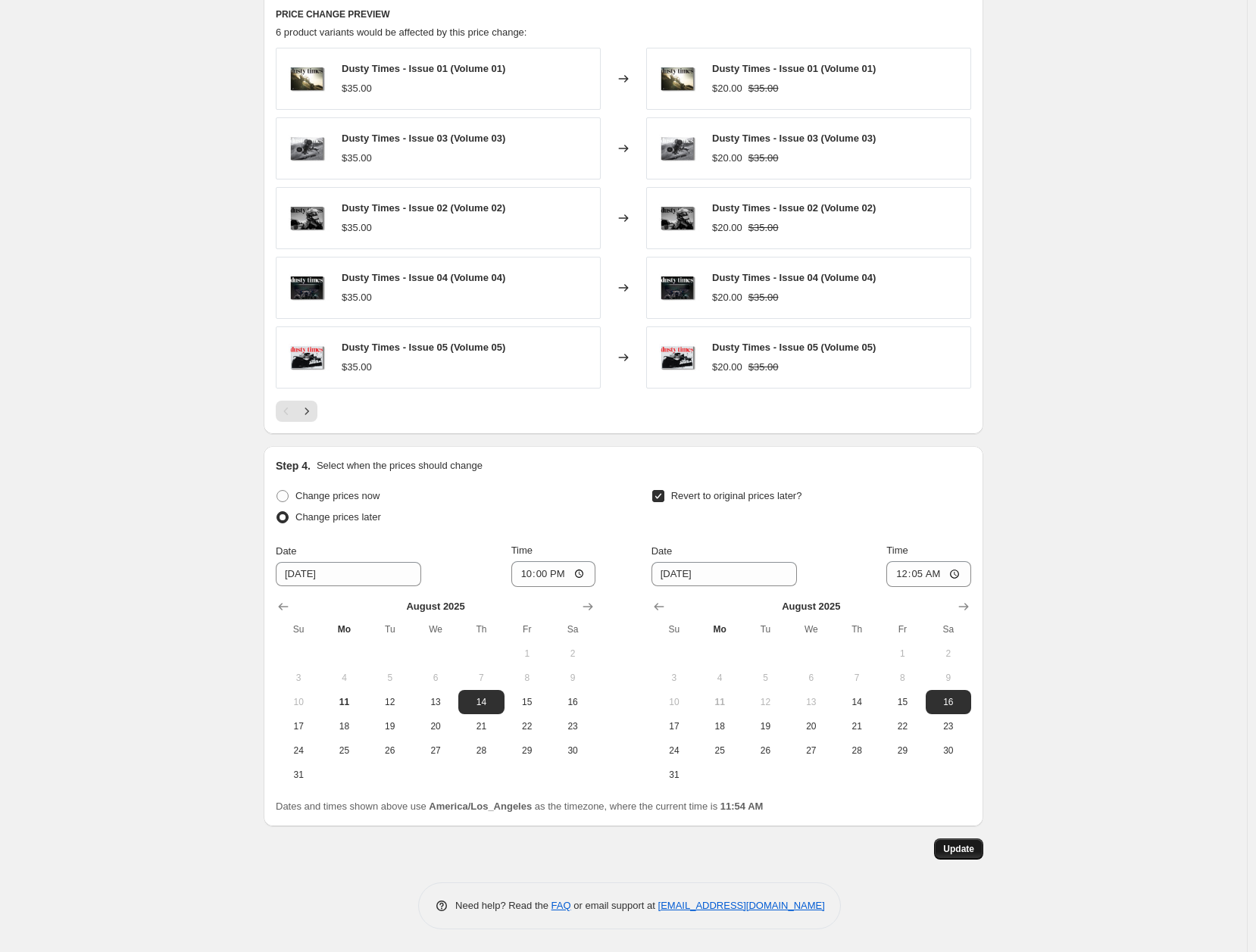
click at [975, 854] on span "Update" at bounding box center [959, 849] width 31 height 12
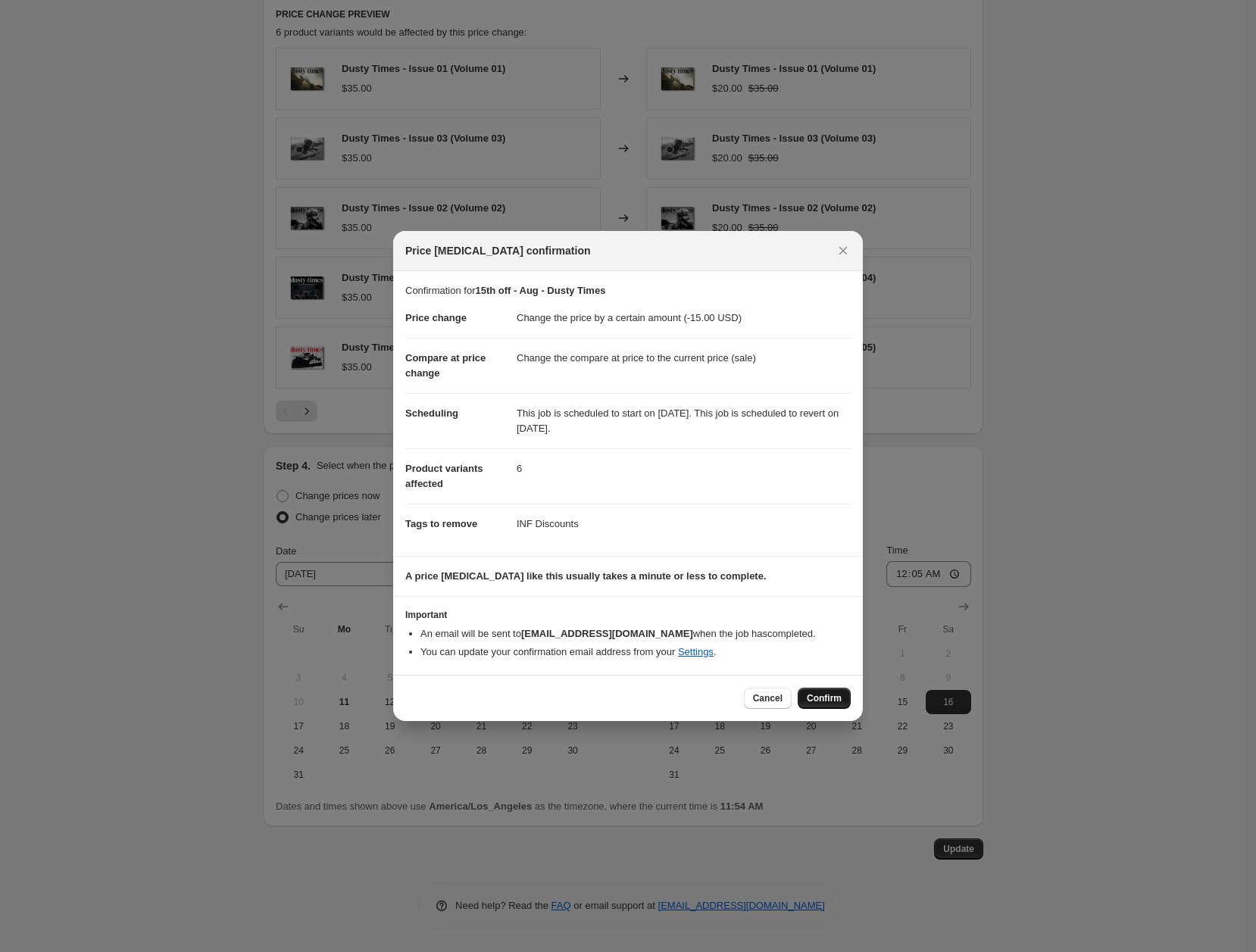
click at [830, 702] on span "Confirm" at bounding box center [824, 698] width 35 height 12
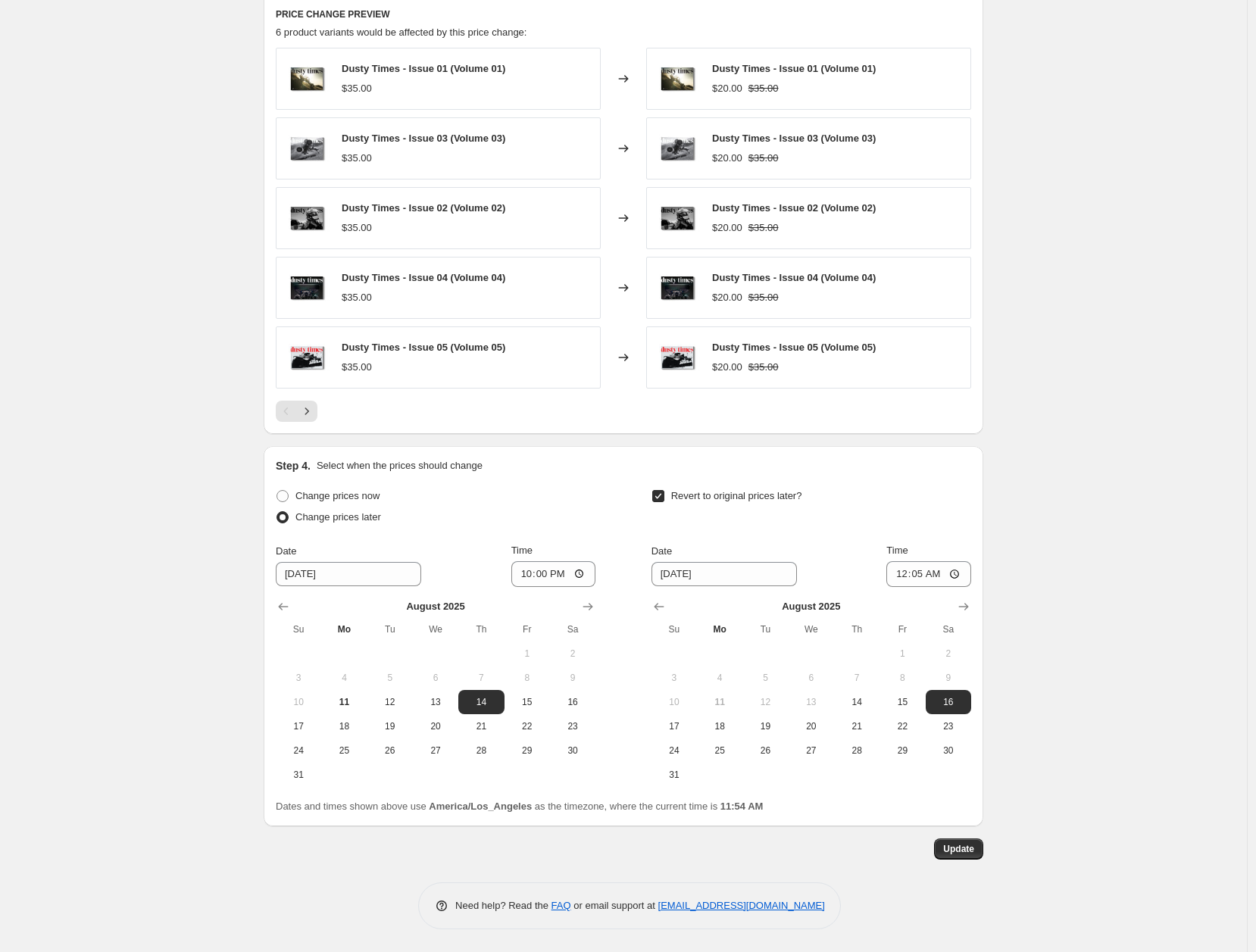
scroll to position [0, 0]
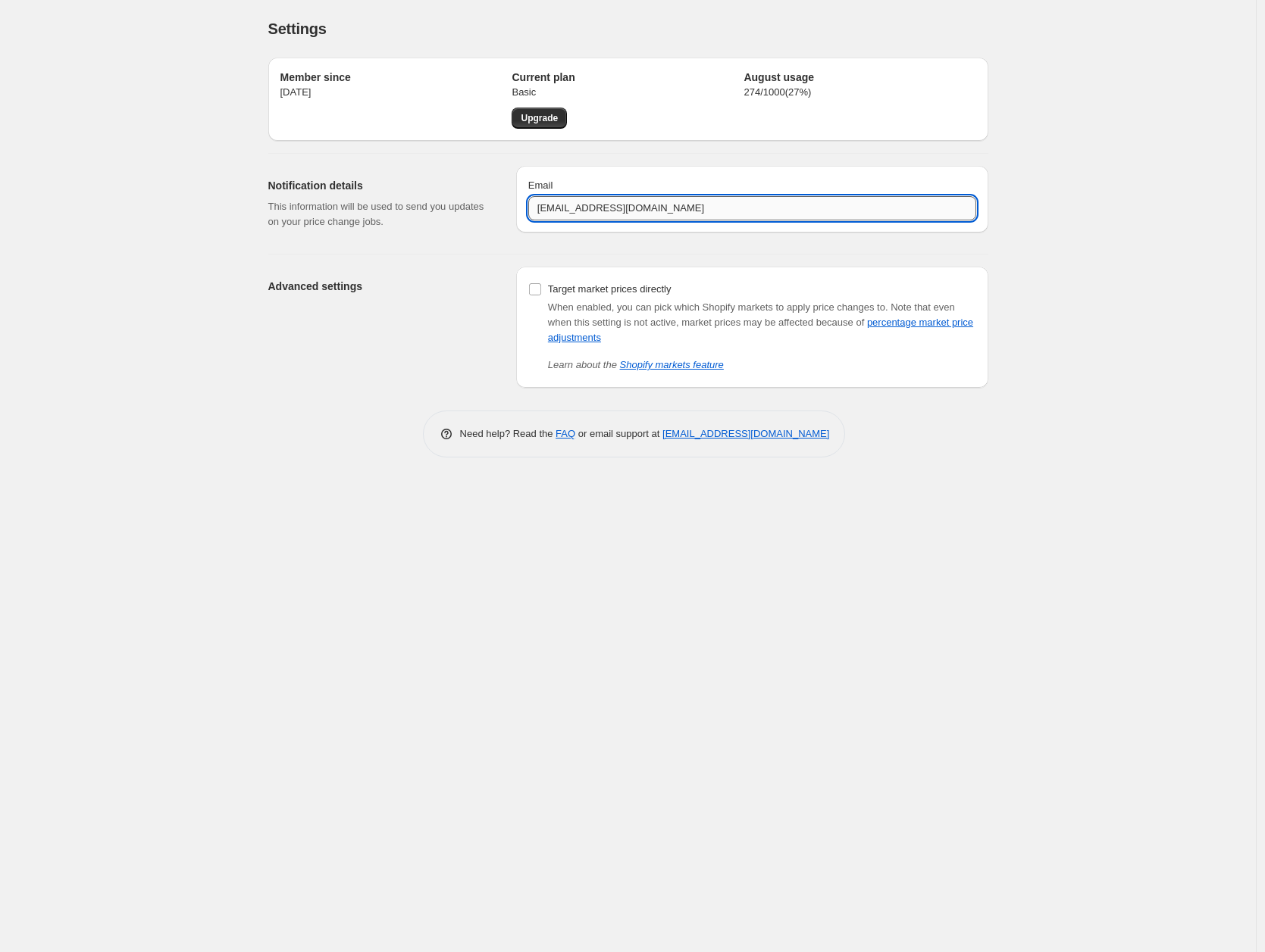
click at [552, 207] on input "[EMAIL_ADDRESS][DOMAIN_NAME]" at bounding box center [752, 207] width 448 height 24
click at [553, 208] on input "[EMAIL_ADDRESS][DOMAIN_NAME]" at bounding box center [752, 207] width 448 height 24
type input "ecommerce@customwheelhouse.com"
